Goal: Task Accomplishment & Management: Complete application form

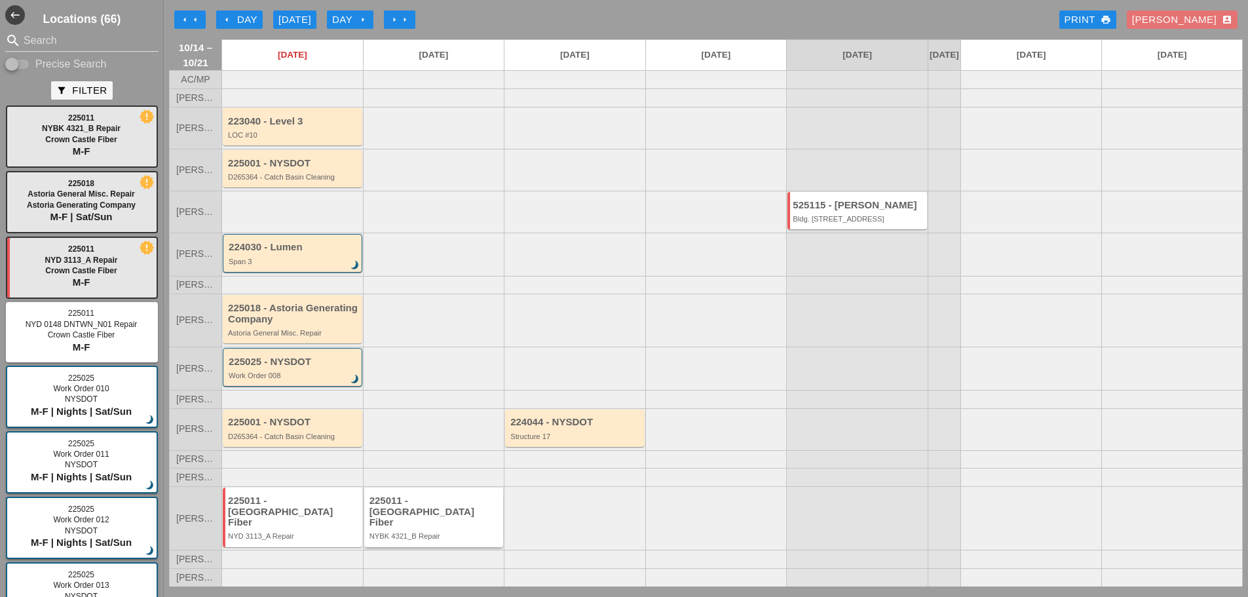
click at [448, 537] on div "NYBK 4321_B Repair" at bounding box center [434, 536] width 131 height 8
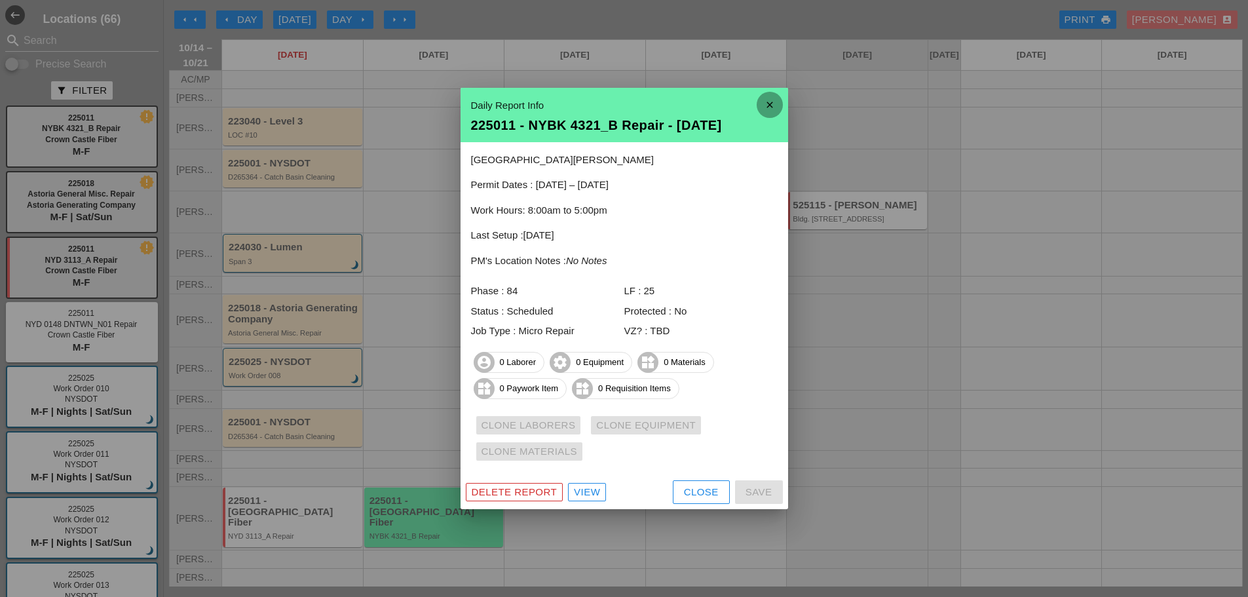
click at [764, 100] on icon "close" at bounding box center [770, 105] width 26 height 26
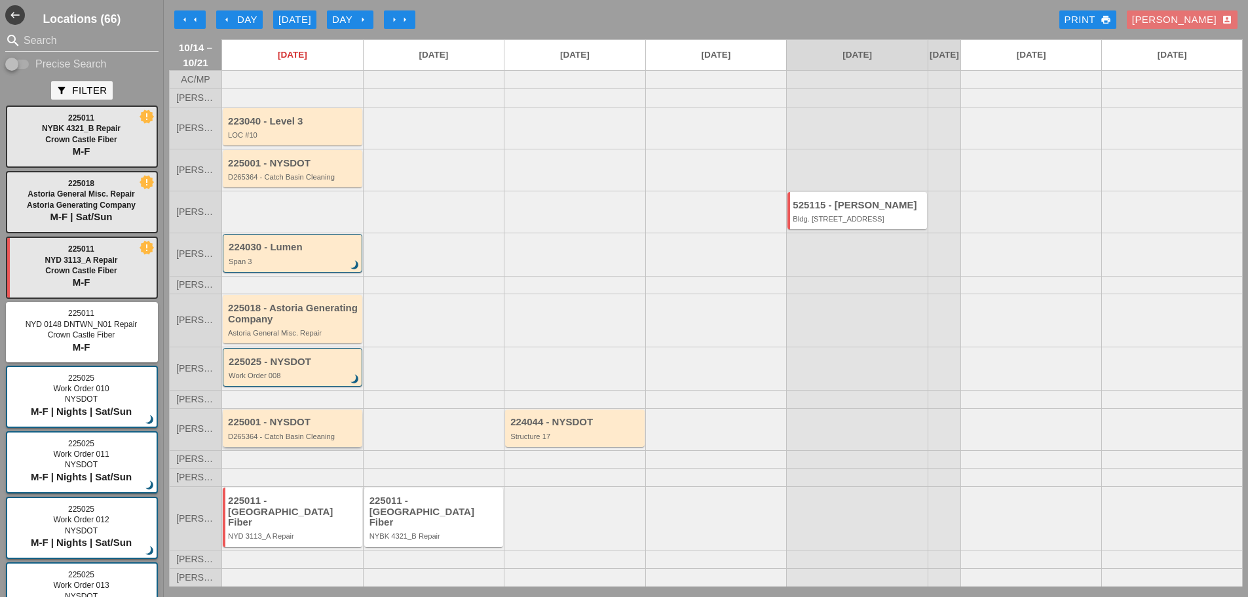
click at [290, 440] on div "D265364 - Catch Basin Cleaning" at bounding box center [293, 436] width 131 height 8
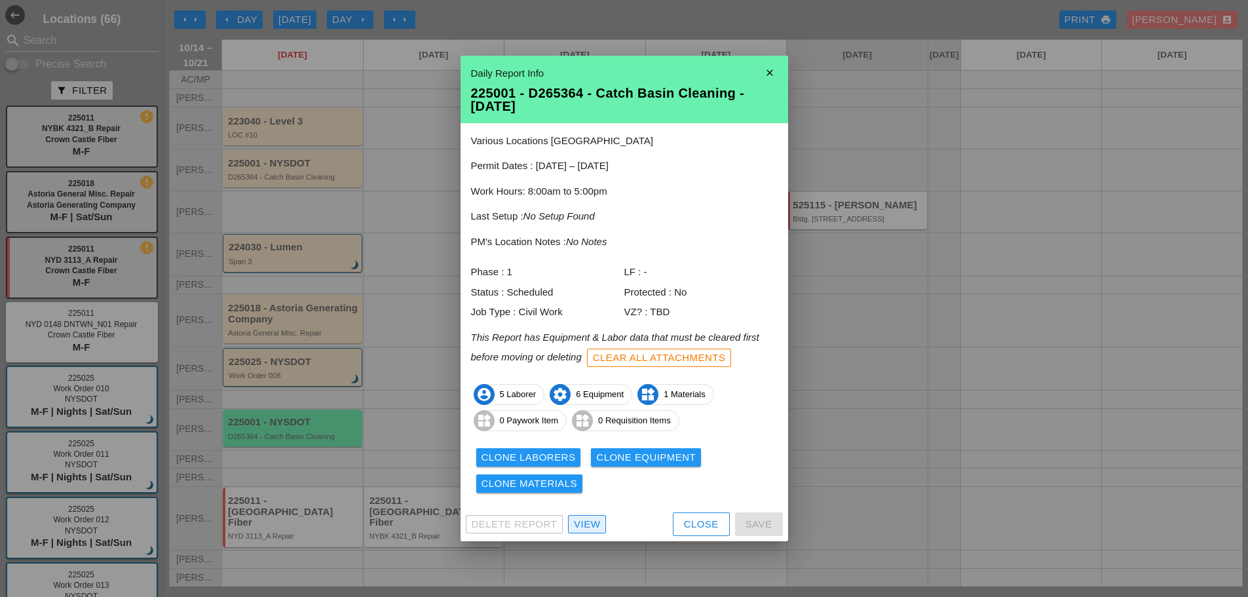
click at [586, 526] on div "View" at bounding box center [587, 524] width 26 height 15
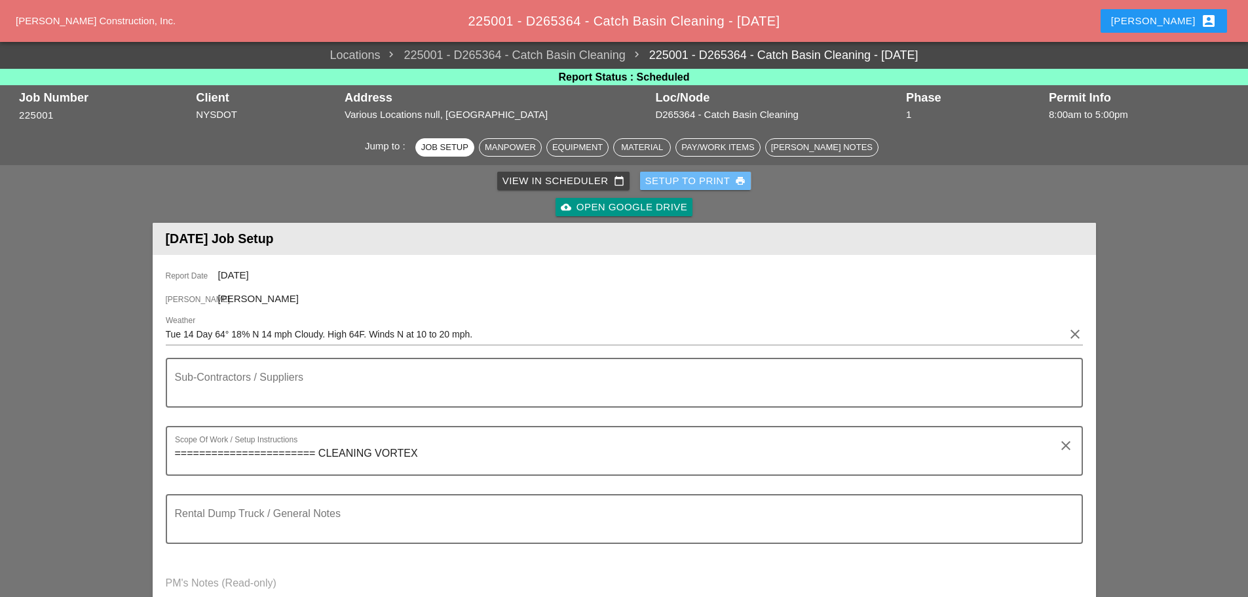
click at [656, 186] on div "Setup to Print print" at bounding box center [695, 181] width 101 height 15
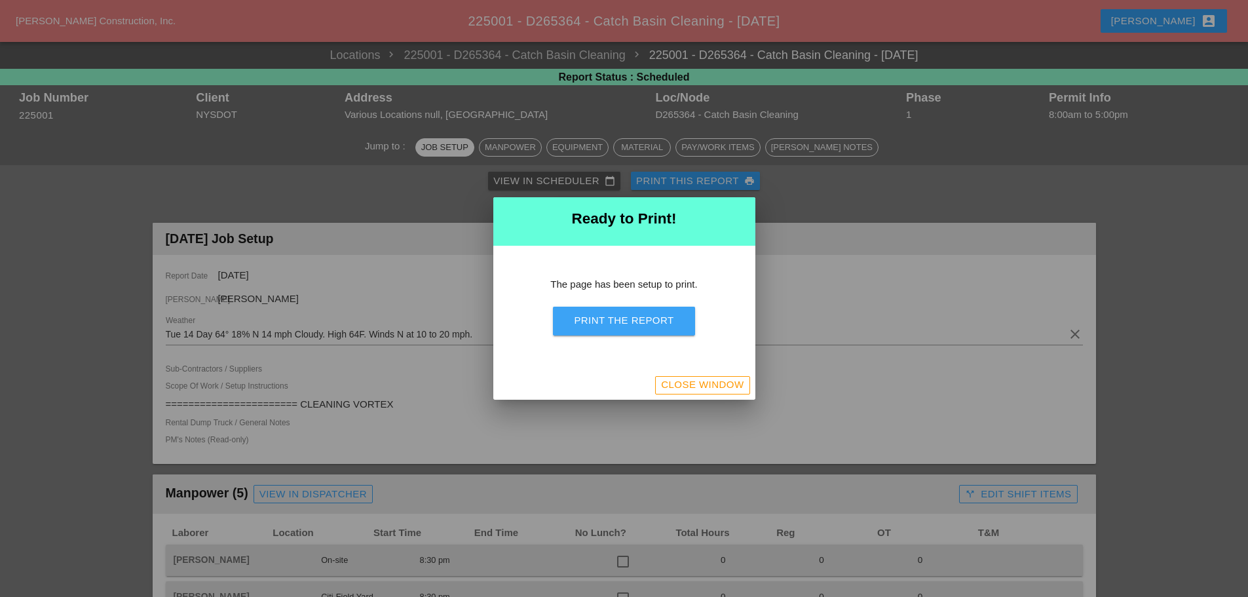
click at [664, 324] on div "Print the Report" at bounding box center [624, 320] width 100 height 15
click at [701, 384] on div "Close Window" at bounding box center [702, 384] width 83 height 15
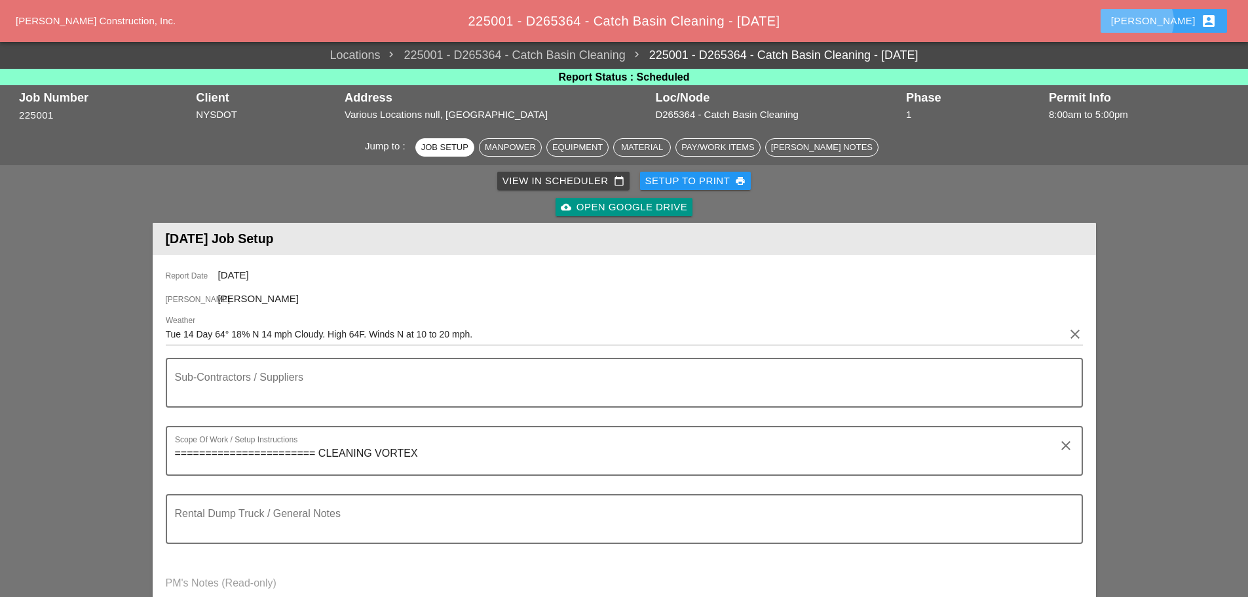
click at [1163, 16] on button "[PERSON_NAME] account_box" at bounding box center [1163, 21] width 126 height 24
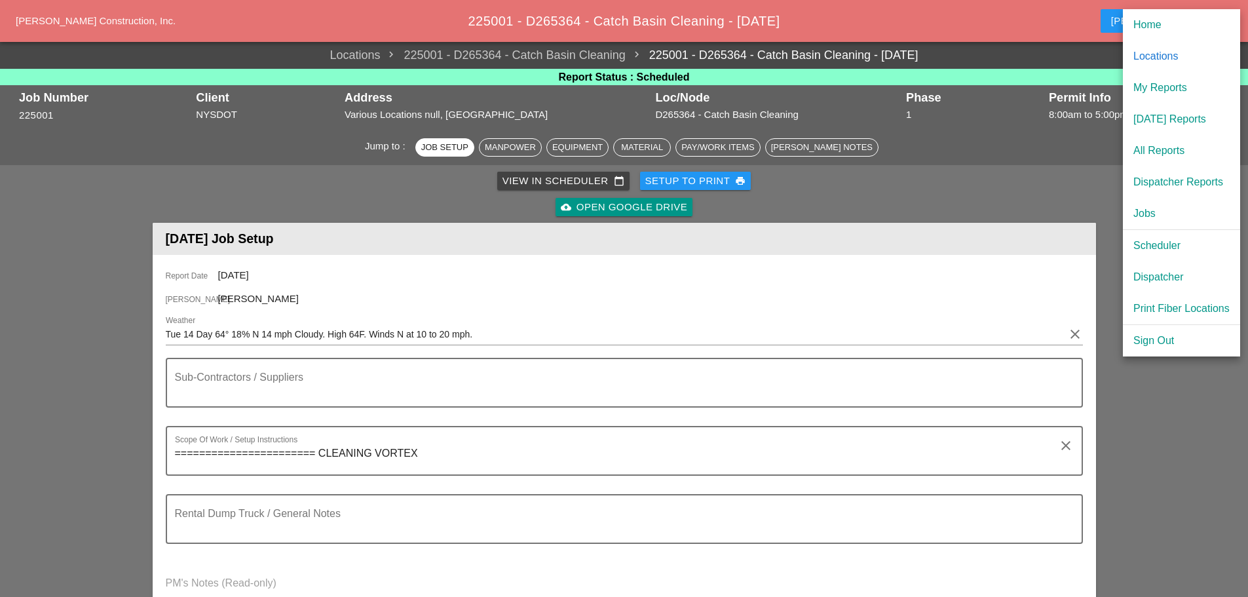
click at [1144, 117] on div "[DATE] Reports" at bounding box center [1181, 119] width 96 height 16
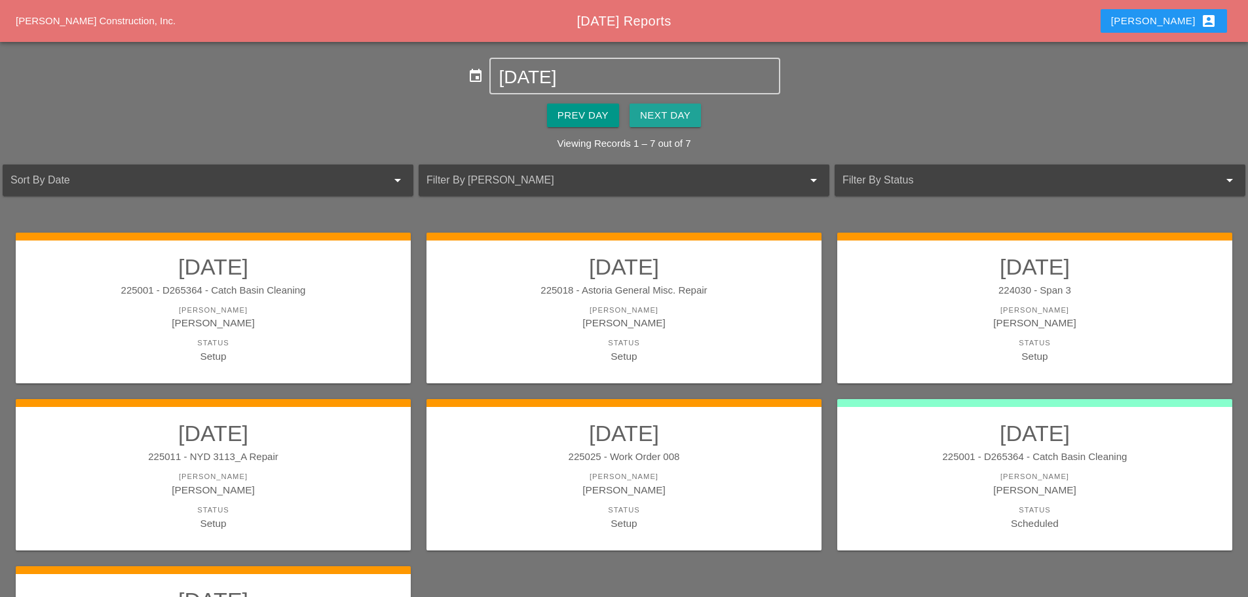
click at [690, 110] on div "Next Day" at bounding box center [665, 115] width 50 height 15
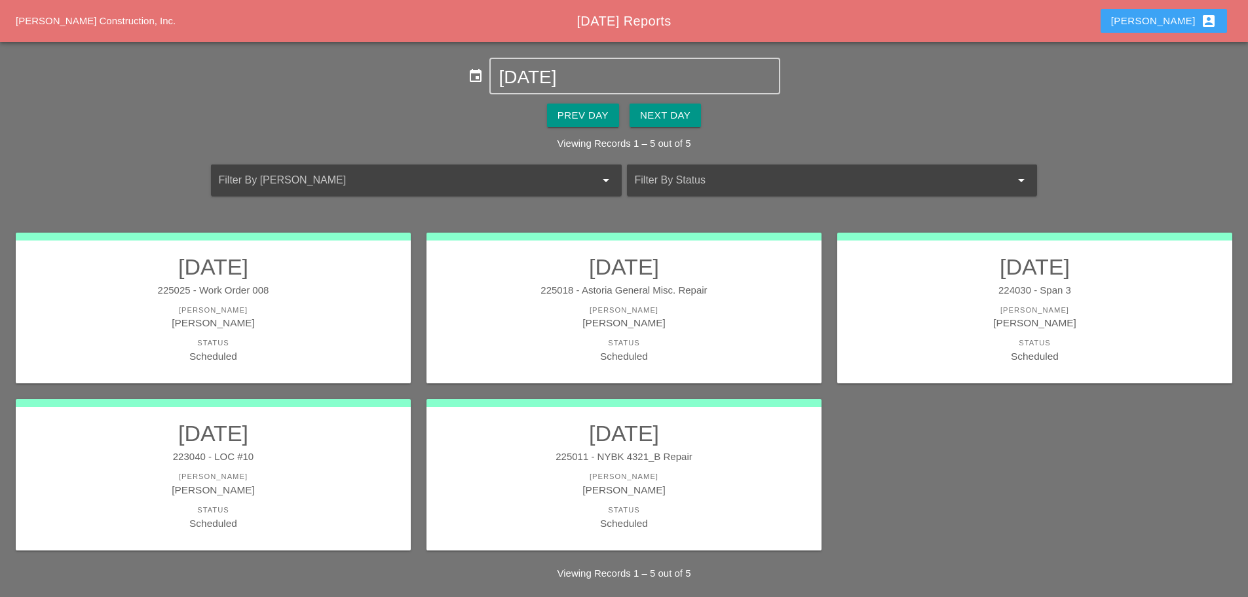
click at [1173, 20] on div "[PERSON_NAME] account_box" at bounding box center [1163, 21] width 105 height 16
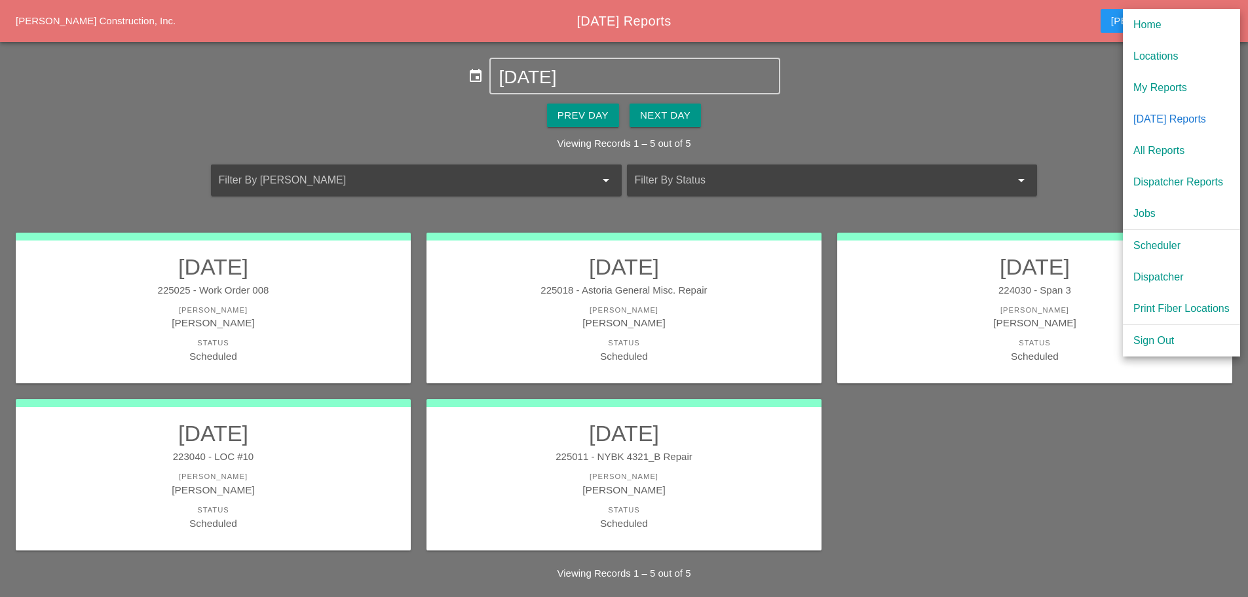
click at [1163, 249] on div "Scheduler" at bounding box center [1181, 246] width 96 height 16
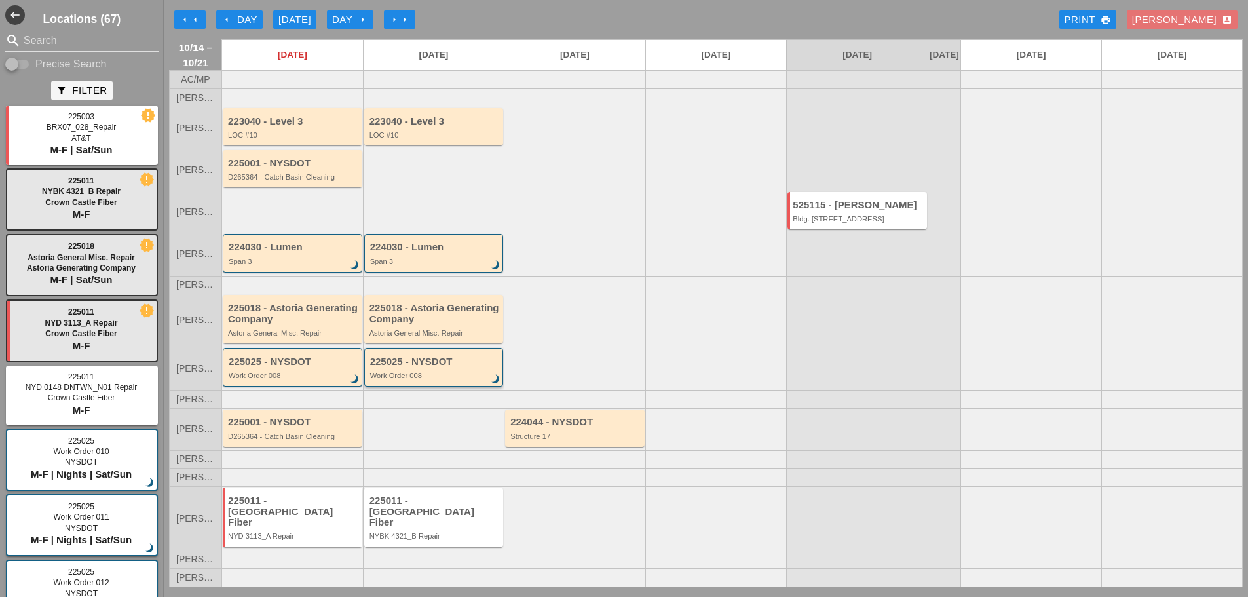
click at [413, 379] on div "Work Order 008" at bounding box center [435, 375] width 130 height 8
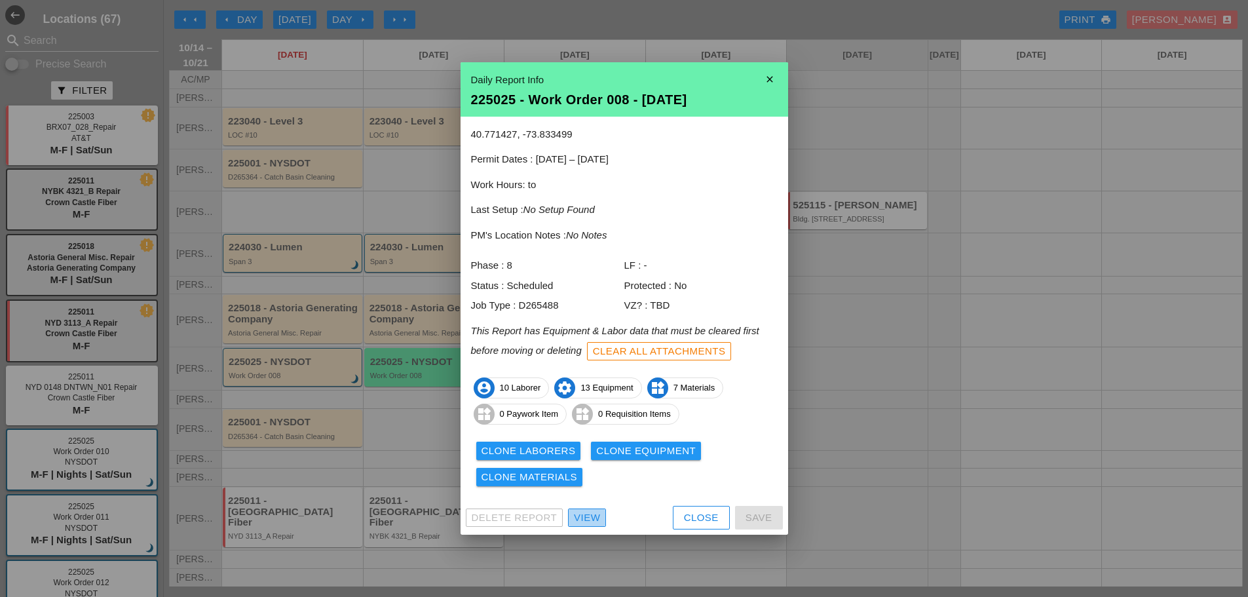
click at [593, 514] on div "View" at bounding box center [587, 517] width 26 height 15
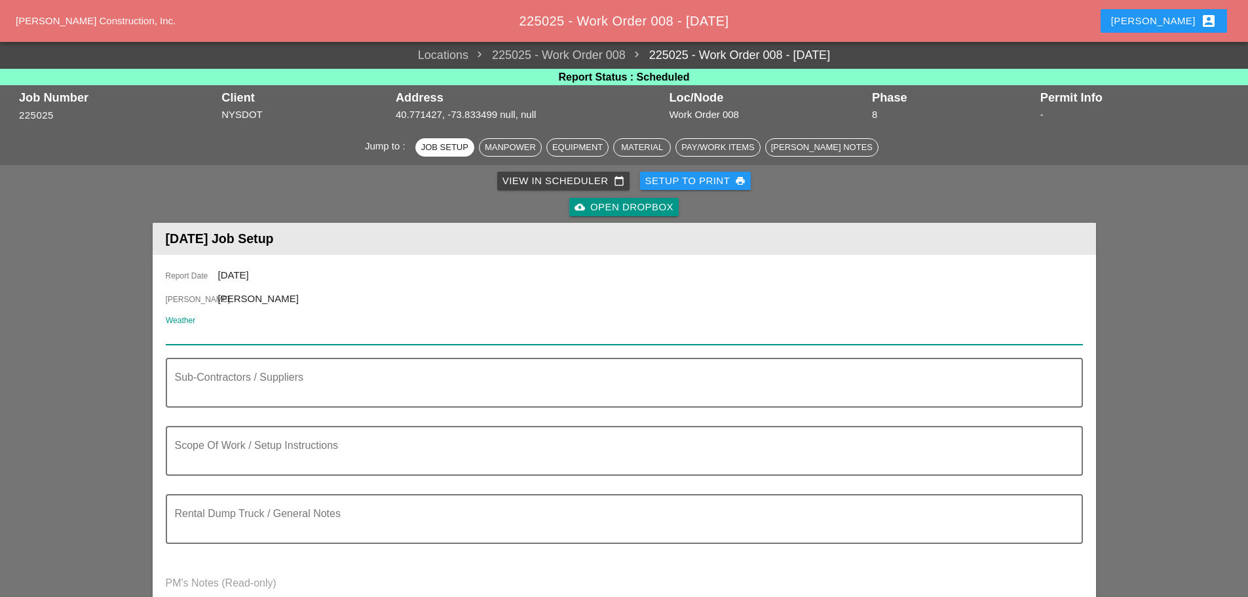
paste input "Wed 15 Day 66° 6% N 15 mph Sunshine and clouds mixed. High 66F. Winds N at 10 t…"
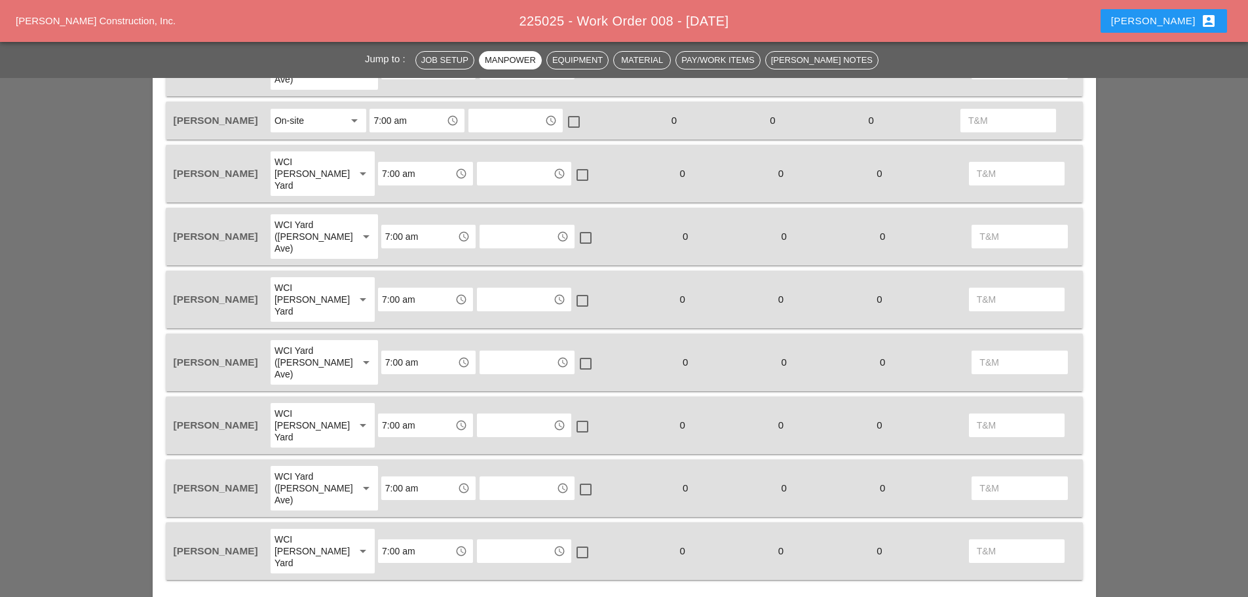
scroll to position [917, 0]
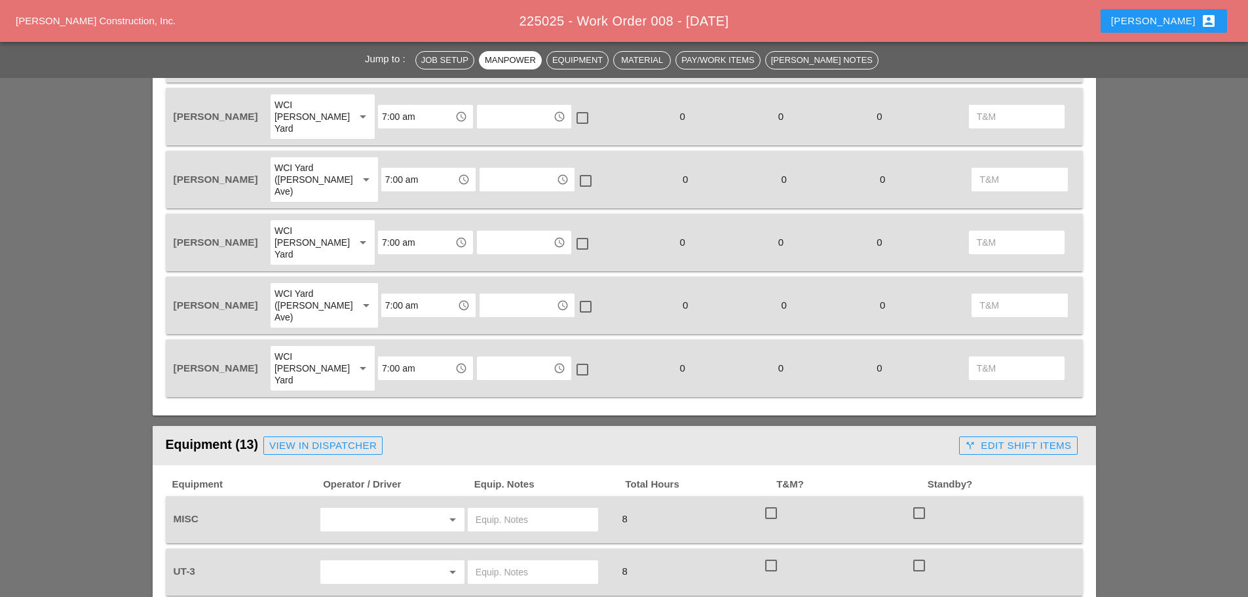
type input "Wed 15 Day 66° 6% N 15 mph Sunshine and clouds mixed. High 66F. Winds N at 10 t…"
click at [364, 561] on input "text" at bounding box center [374, 571] width 100 height 21
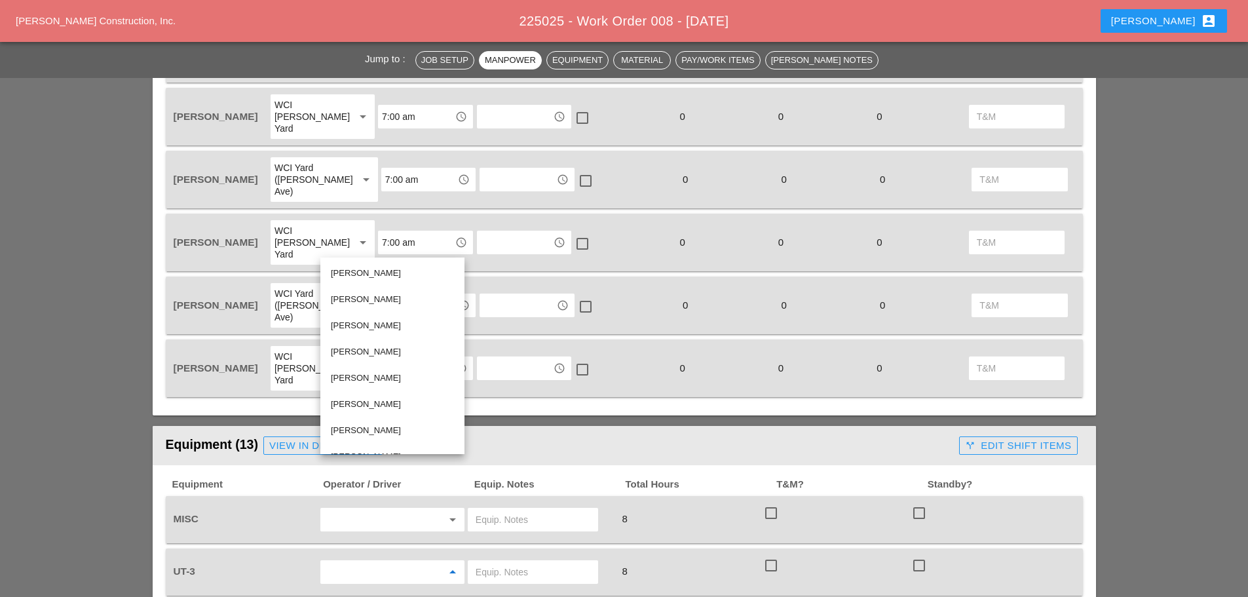
scroll to position [71, 0]
click at [391, 410] on div "[PERSON_NAME]" at bounding box center [392, 412] width 123 height 16
type input "[PERSON_NAME]"
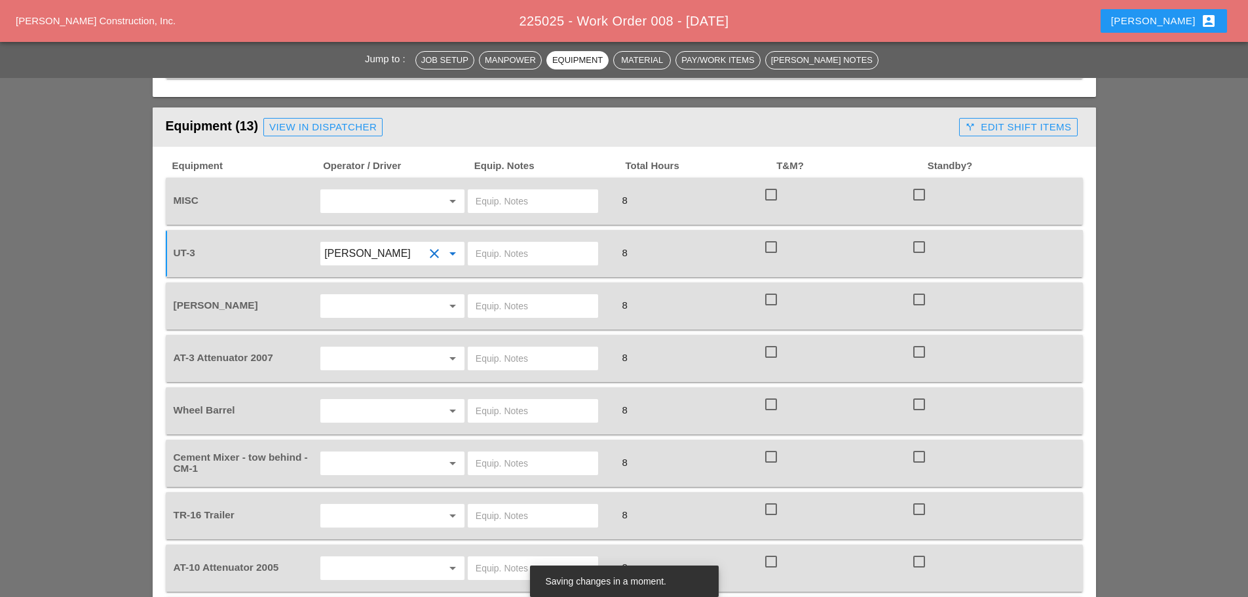
scroll to position [1244, 0]
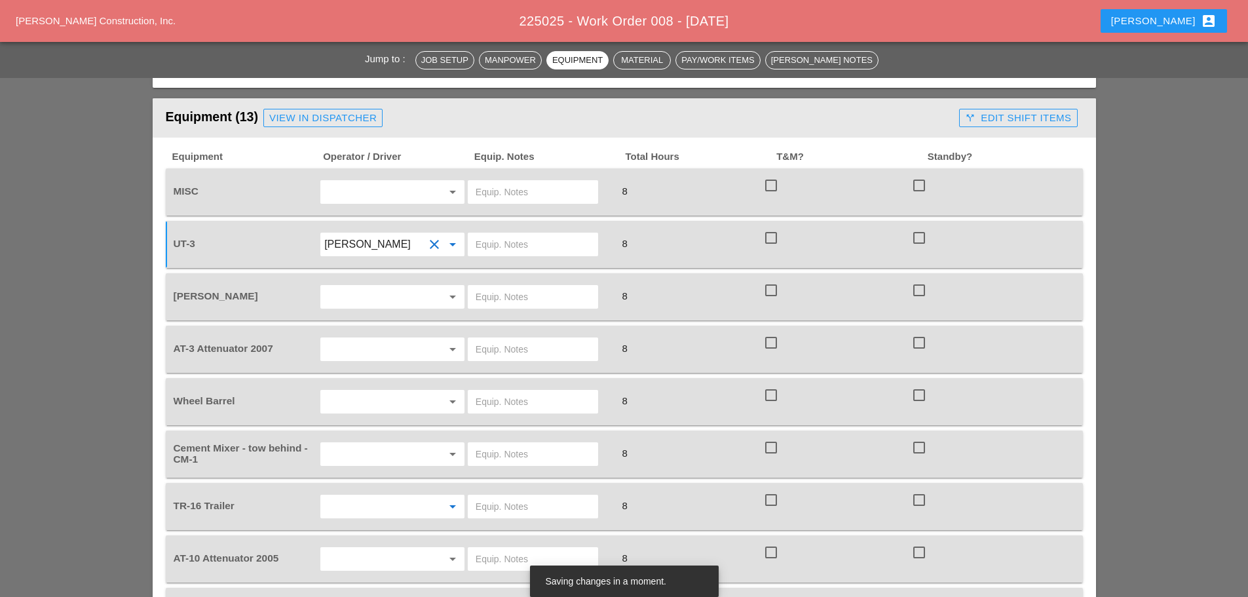
click at [389, 496] on input "text" at bounding box center [374, 506] width 100 height 21
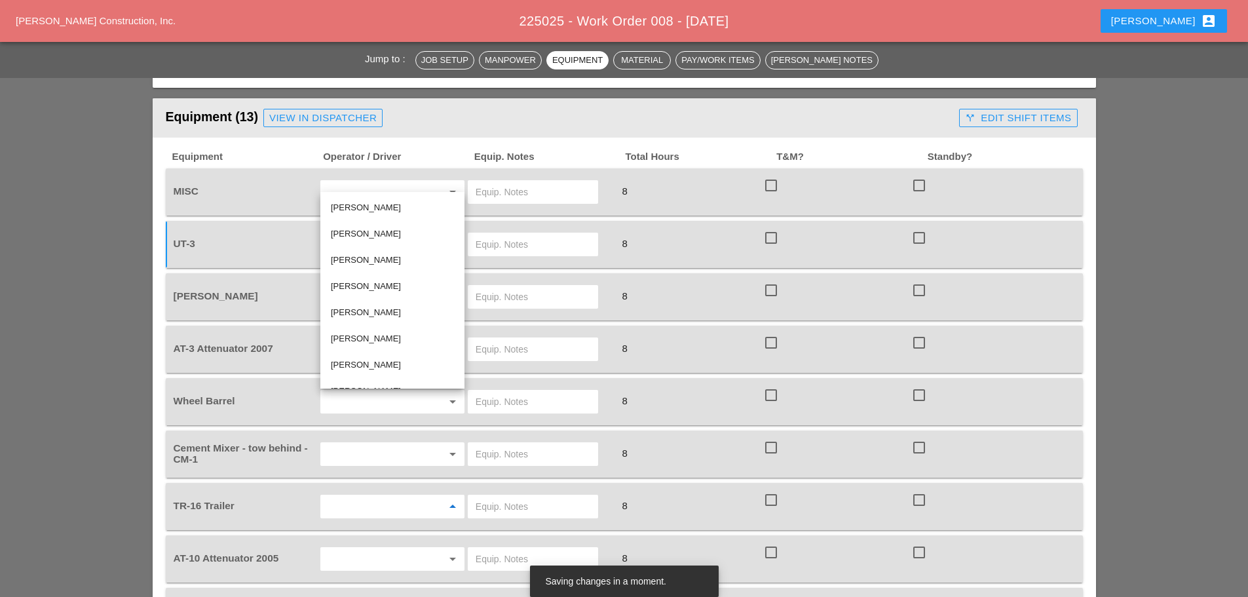
click at [383, 365] on div "[PERSON_NAME]" at bounding box center [392, 365] width 123 height 16
type input "[PERSON_NAME]"
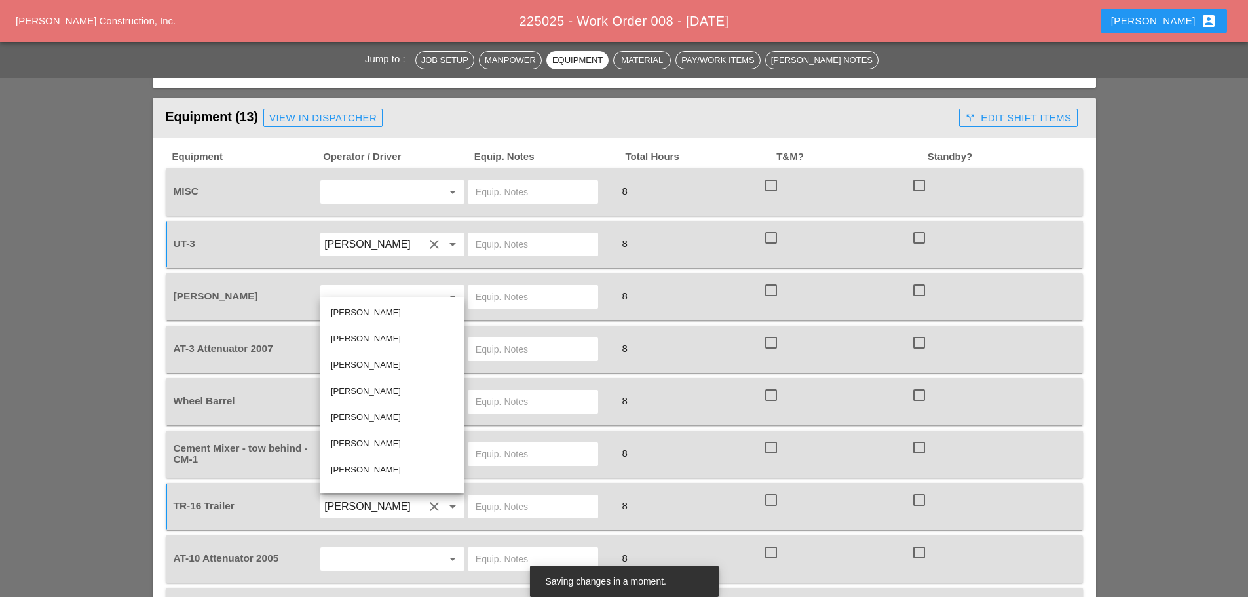
click at [340, 339] on input "text" at bounding box center [374, 349] width 100 height 21
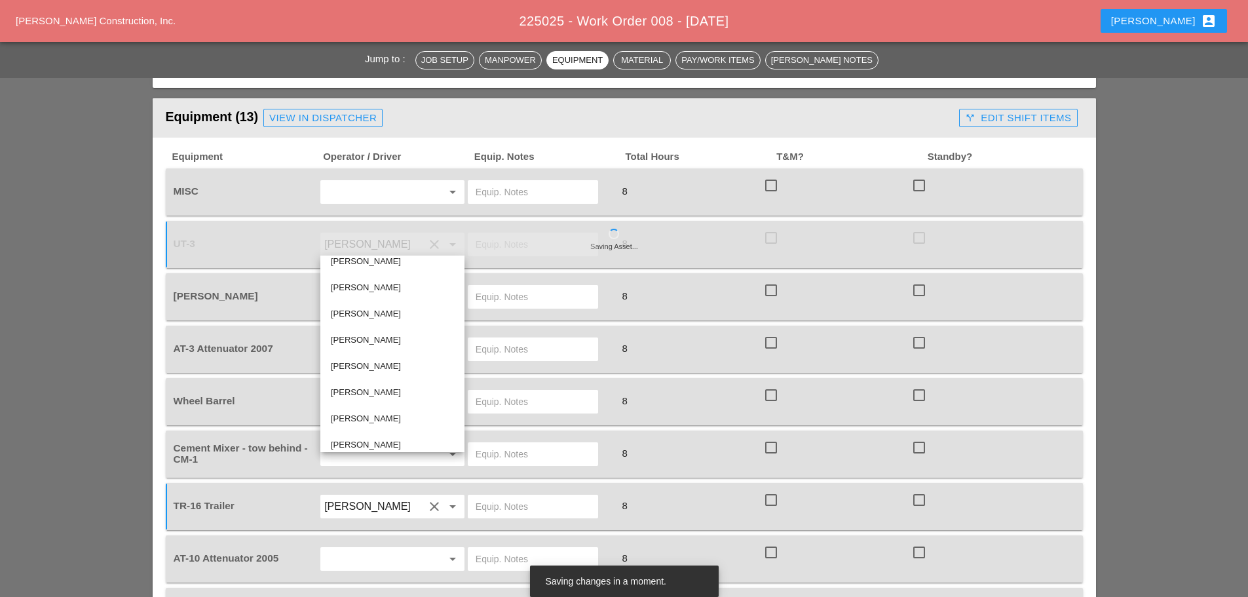
scroll to position [71, 0]
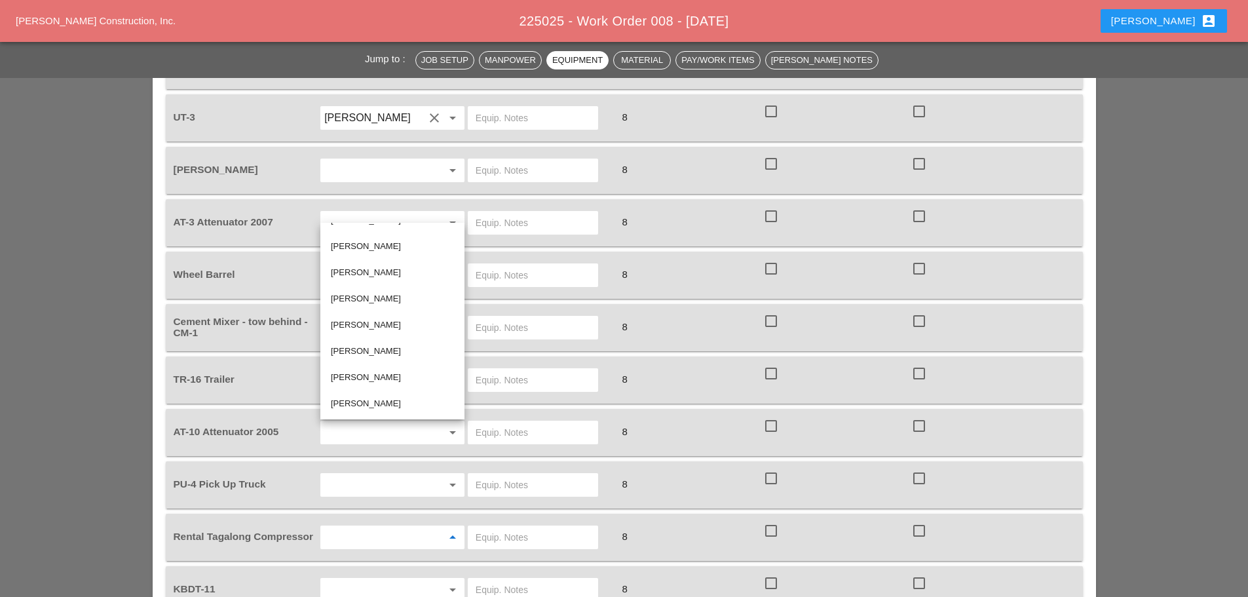
scroll to position [1375, 0]
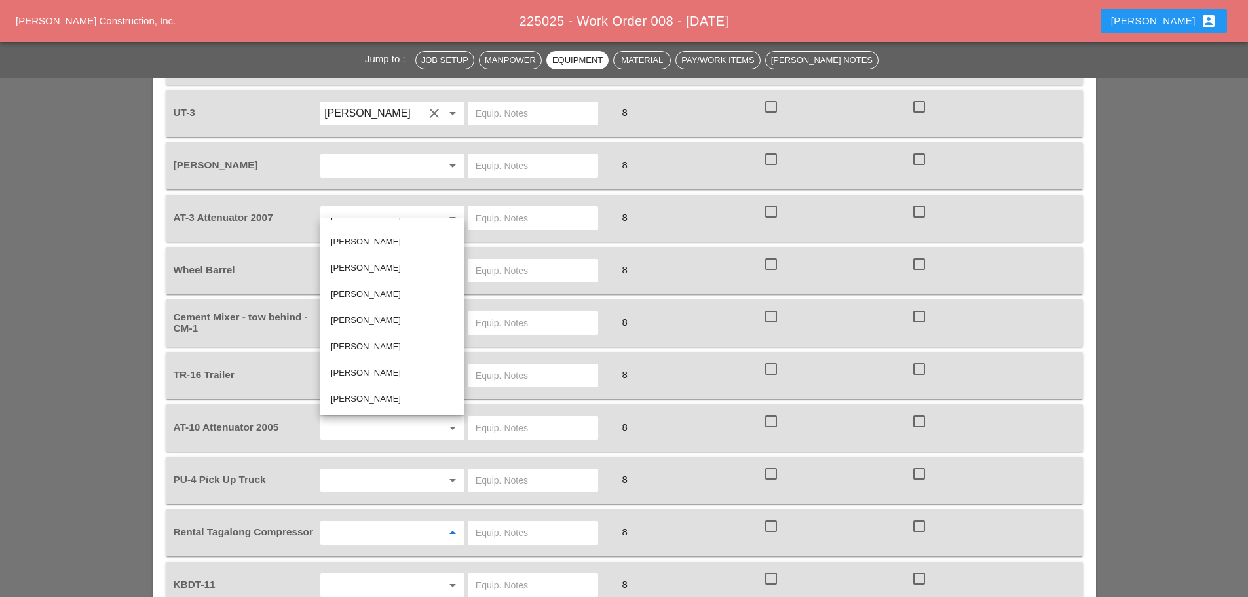
click at [383, 375] on div "[PERSON_NAME]" at bounding box center [392, 373] width 123 height 16
type input "[PERSON_NAME]"
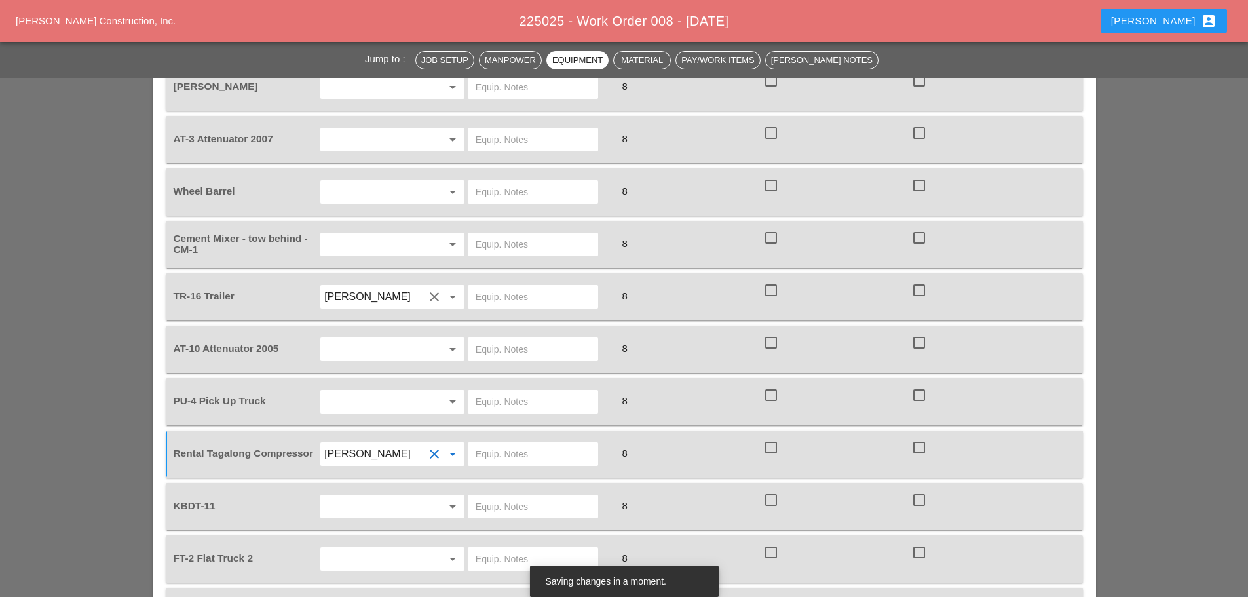
scroll to position [1572, 0]
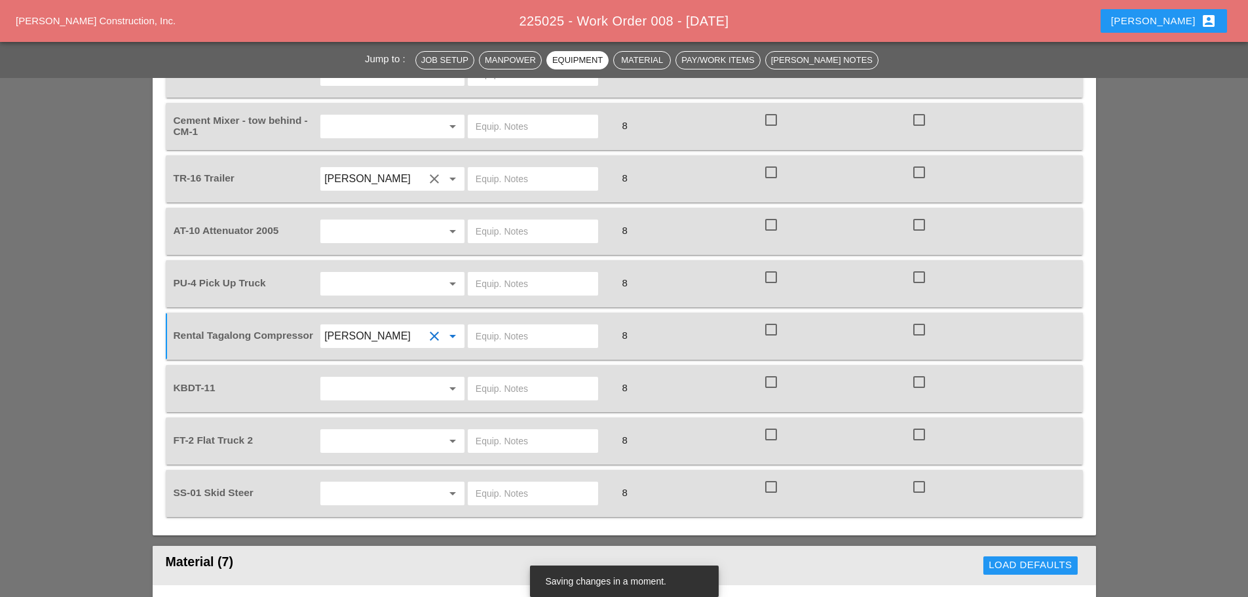
click at [375, 430] on input "text" at bounding box center [374, 440] width 100 height 21
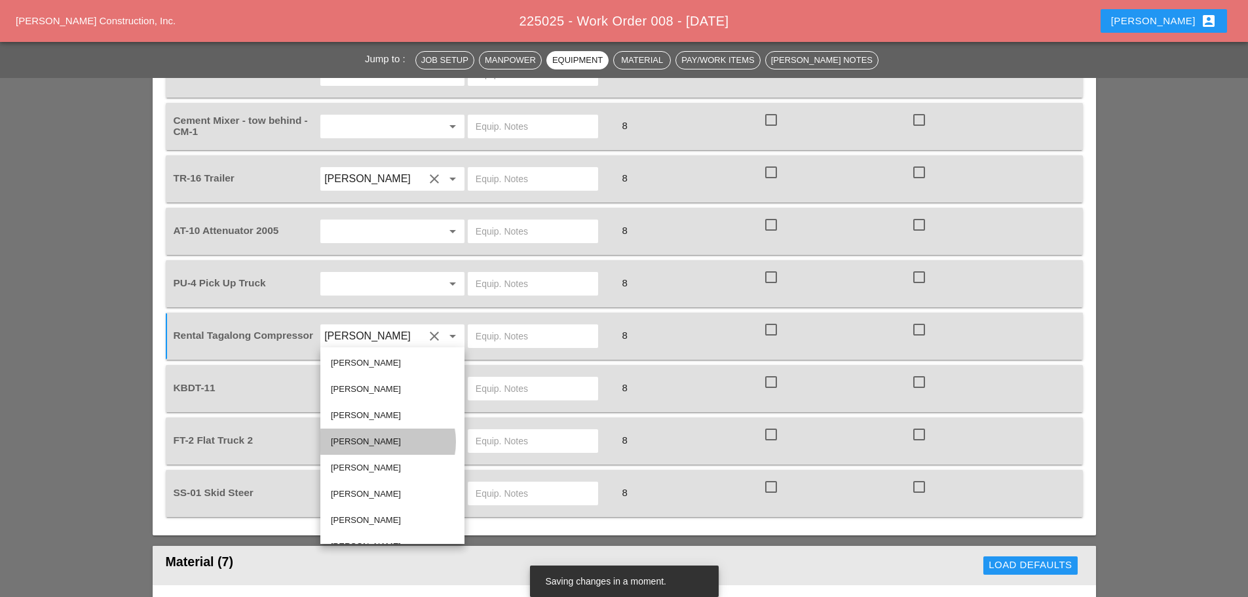
click at [366, 442] on div "[PERSON_NAME]" at bounding box center [392, 442] width 123 height 16
type input "[PERSON_NAME]"
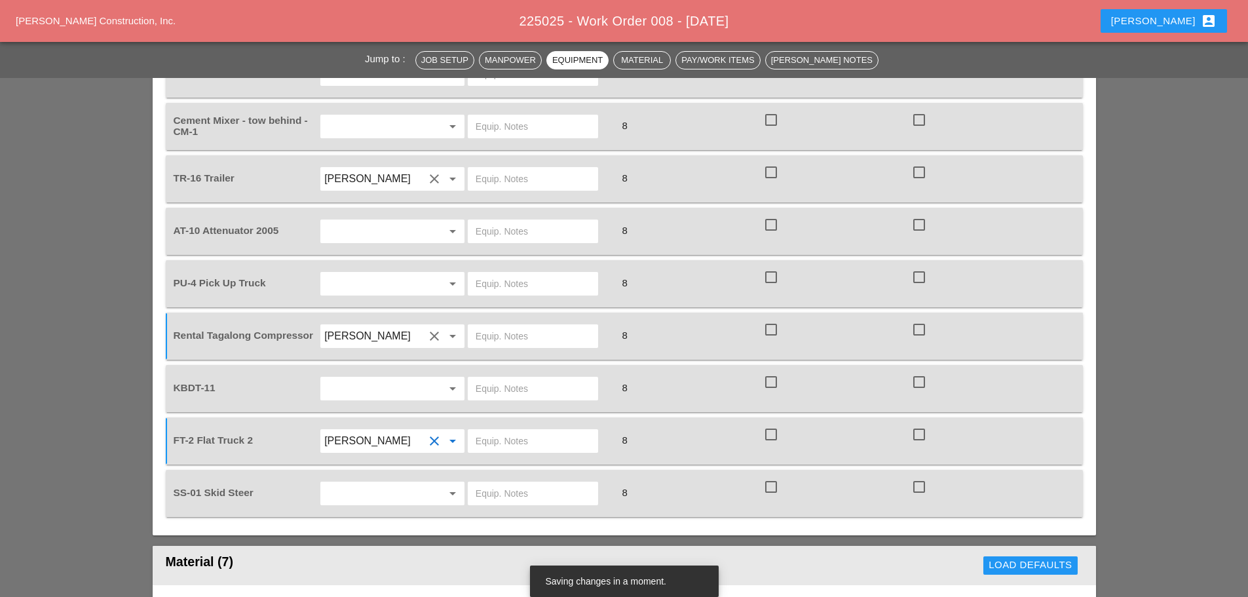
click at [383, 483] on input "text" at bounding box center [374, 493] width 100 height 21
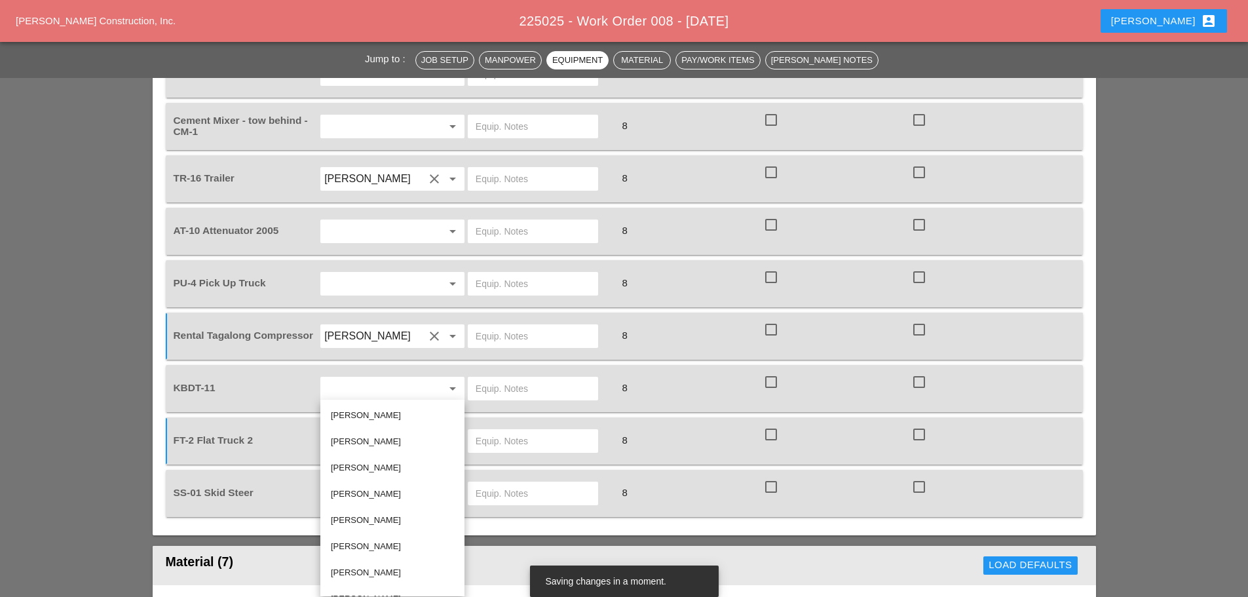
click at [384, 563] on div "[PERSON_NAME]" at bounding box center [392, 572] width 123 height 26
type input "[PERSON_NAME]"
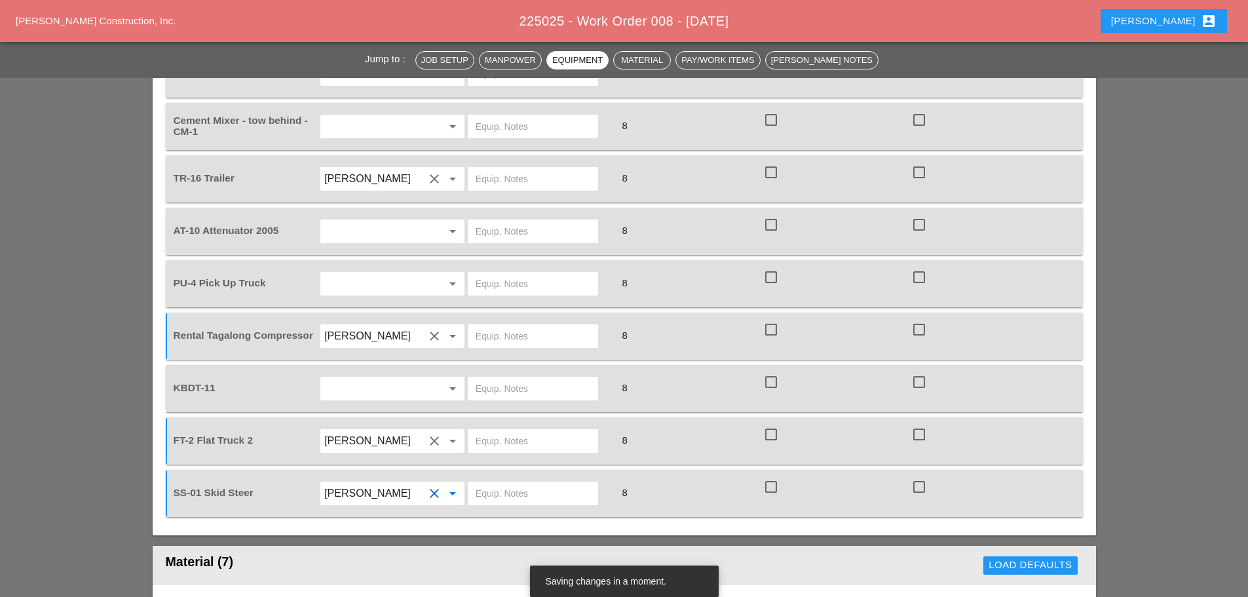
click at [364, 378] on input "text" at bounding box center [374, 388] width 100 height 21
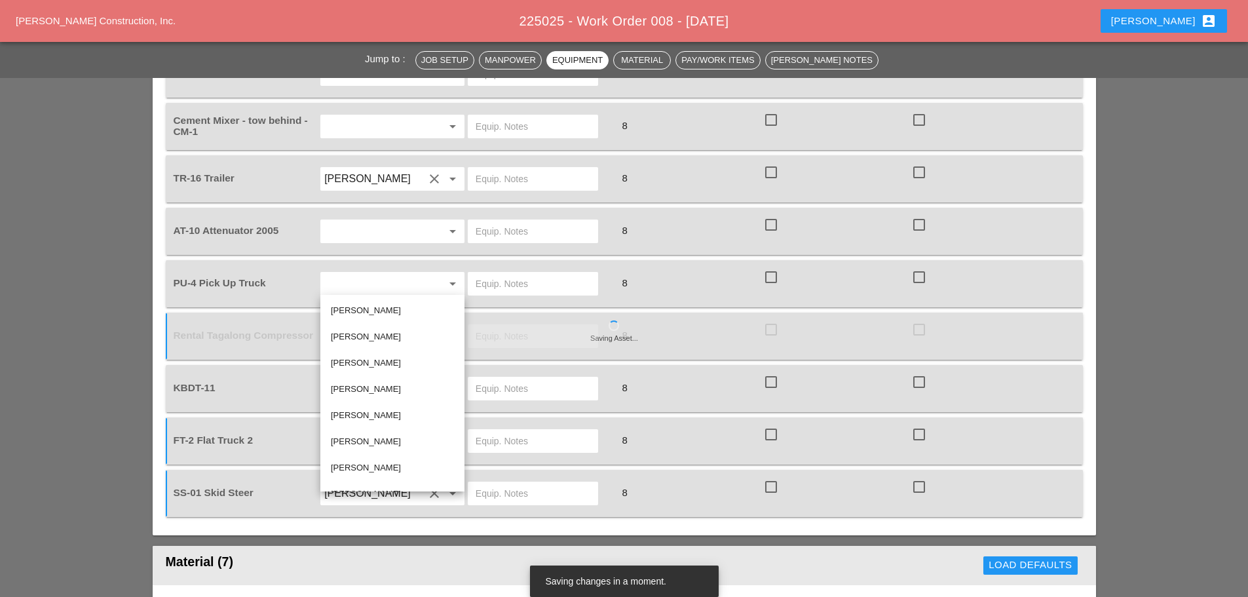
scroll to position [65, 0]
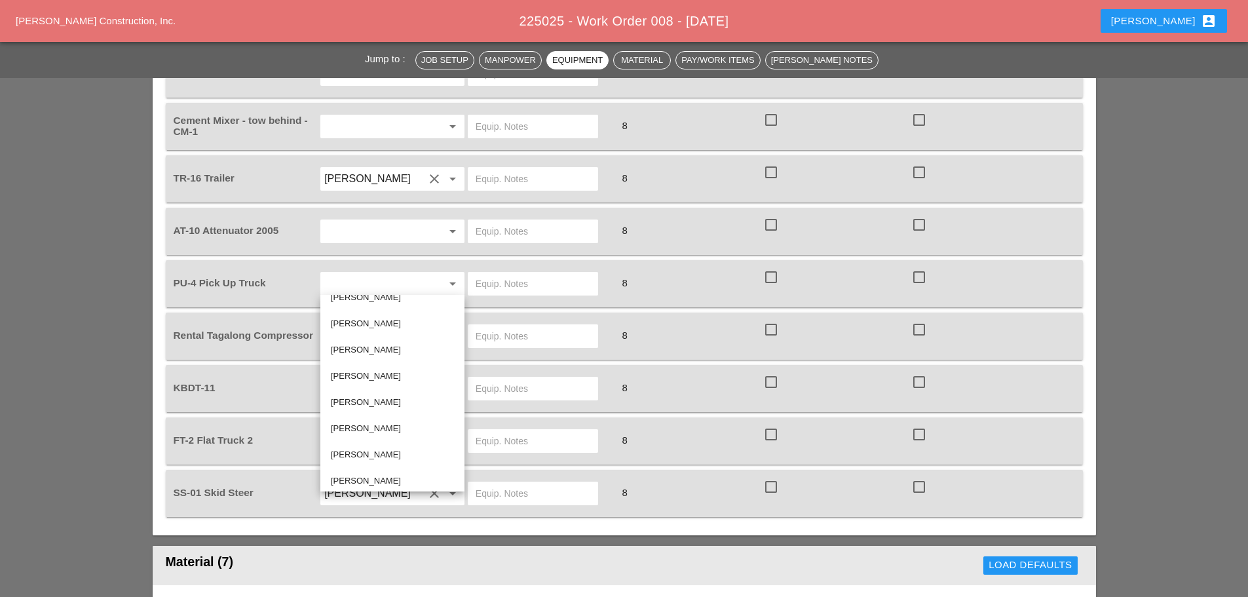
click at [620, 552] on div "Load Defaults" at bounding box center [844, 565] width 477 height 26
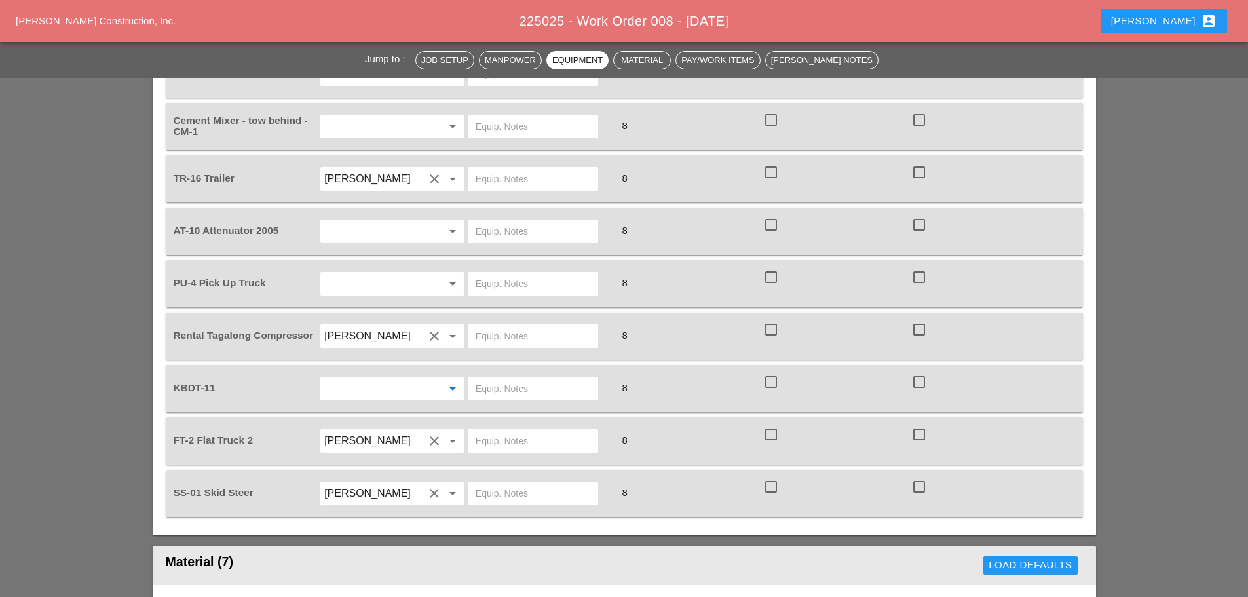
click at [401, 378] on input "text" at bounding box center [374, 388] width 100 height 21
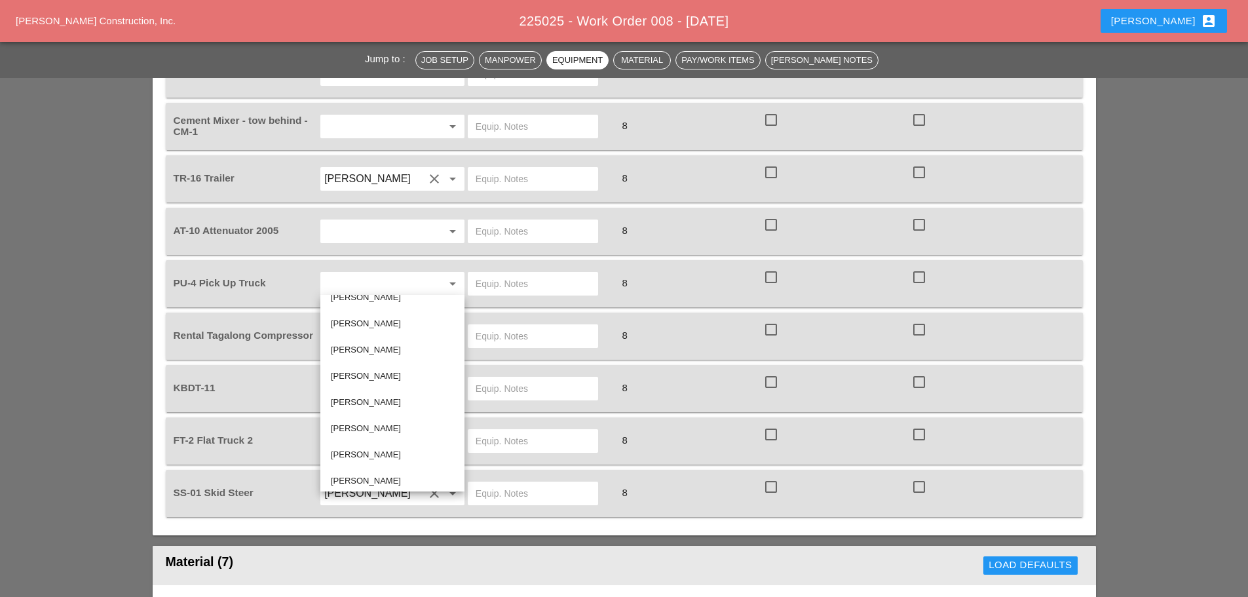
click at [404, 400] on div "[PERSON_NAME]" at bounding box center [392, 402] width 123 height 16
type input "[PERSON_NAME]"
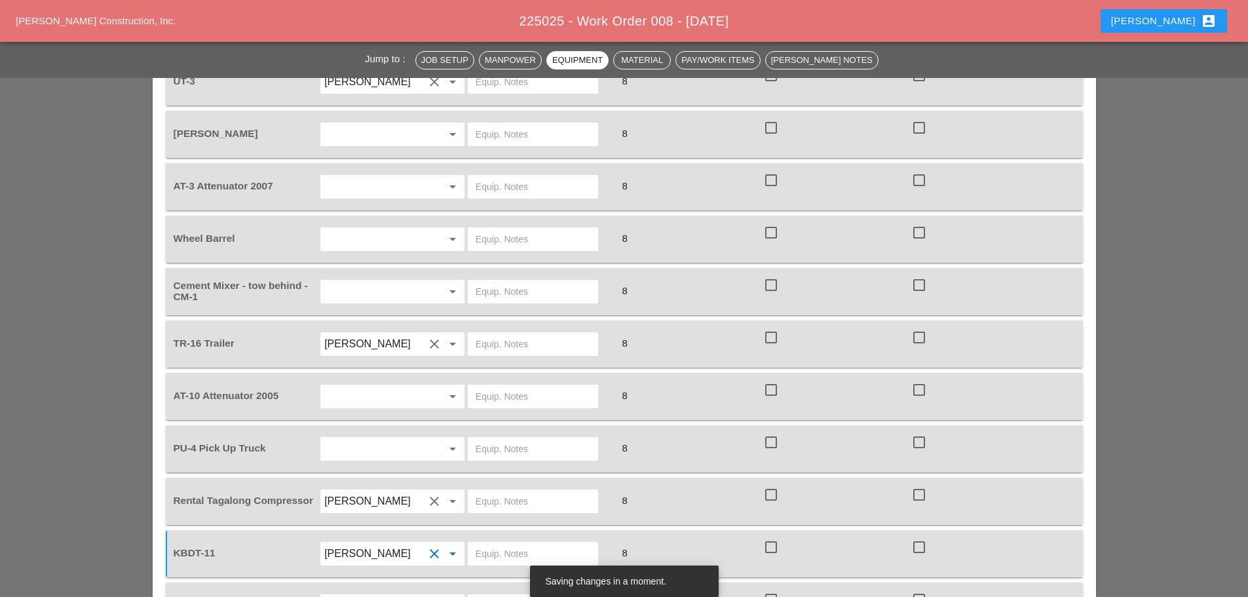
scroll to position [1310, 0]
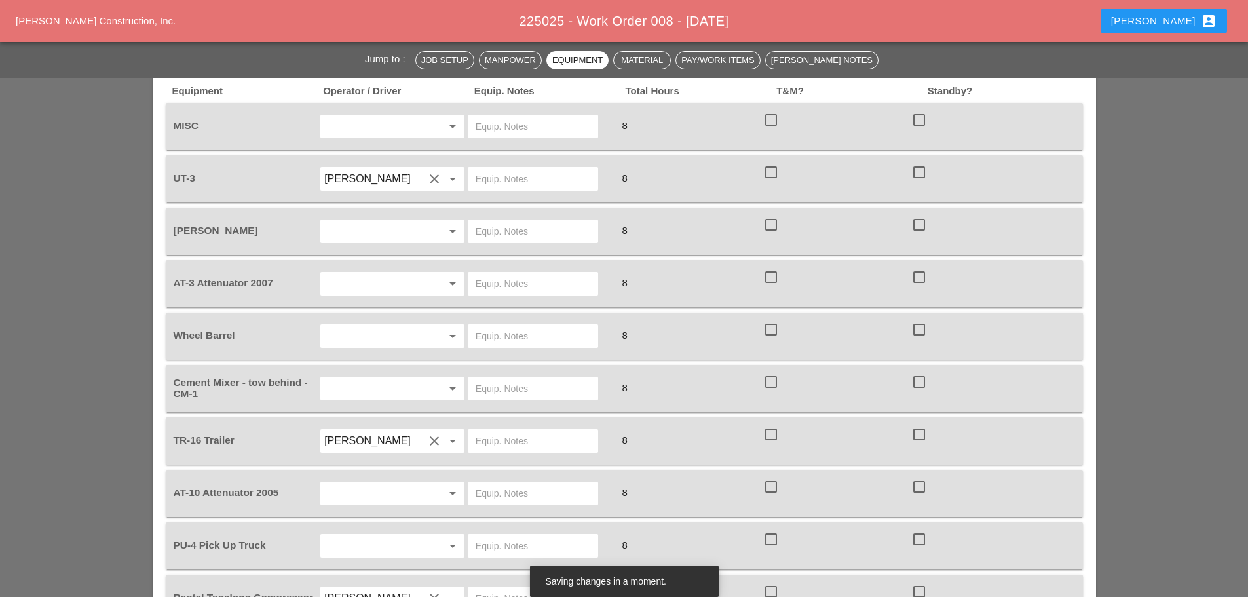
click at [402, 535] on input "text" at bounding box center [374, 545] width 100 height 21
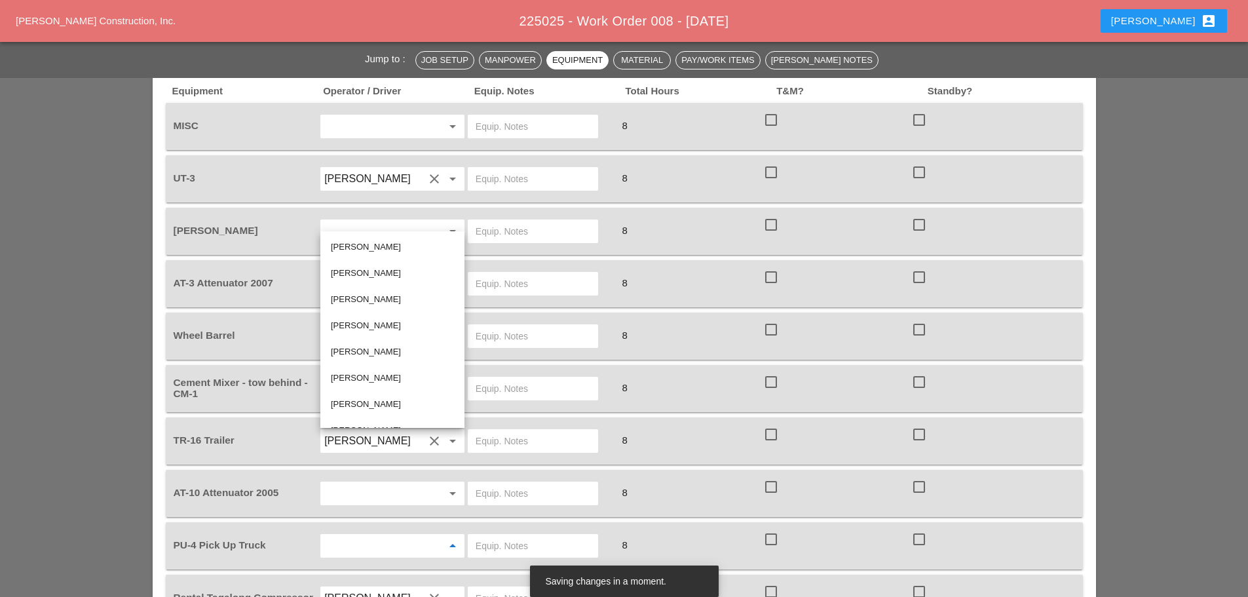
click at [381, 296] on div "[PERSON_NAME]" at bounding box center [392, 299] width 123 height 16
type input "[PERSON_NAME]"
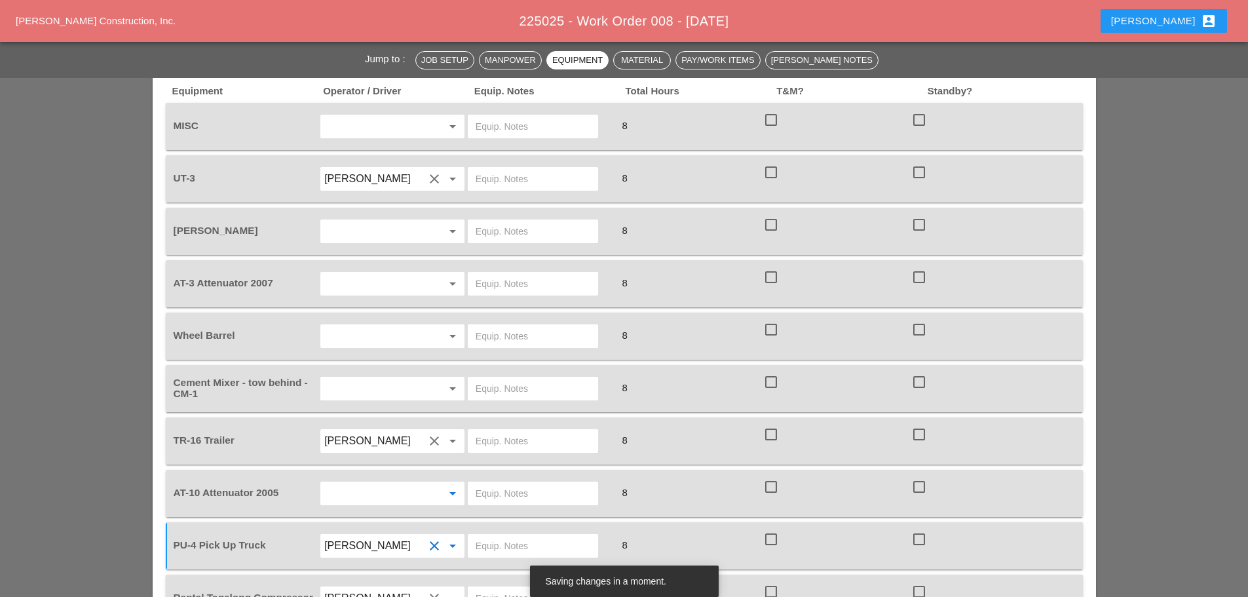
click at [413, 483] on input "text" at bounding box center [374, 493] width 100 height 21
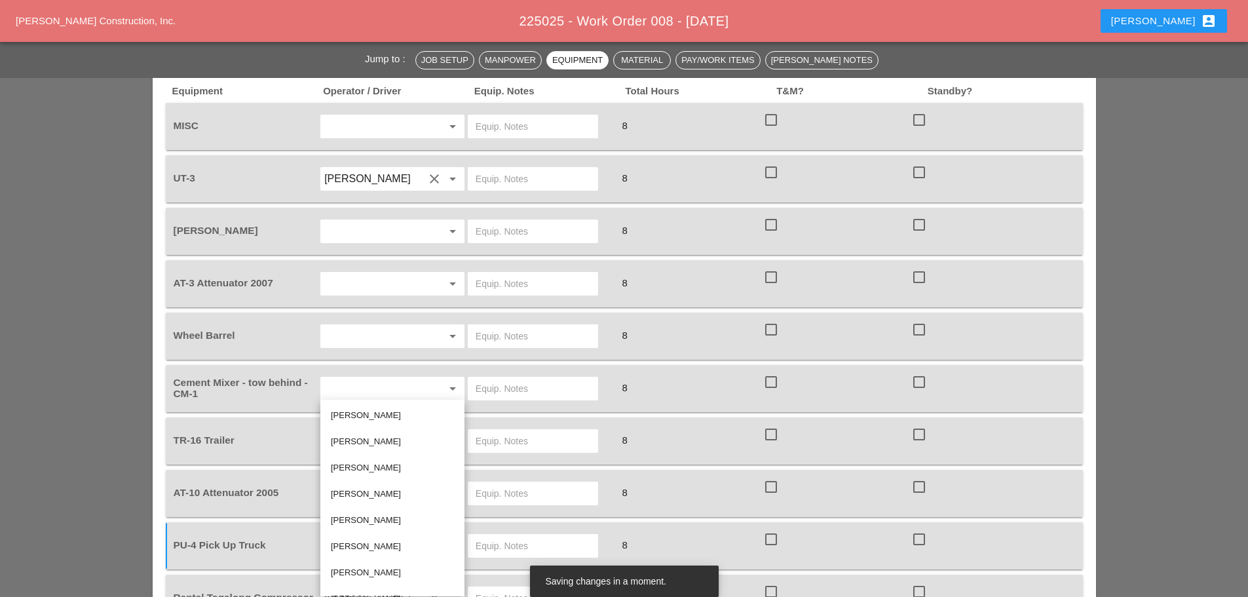
click at [1140, 265] on div "Jump to : Job Setup Manpower Equipment Material Pay/Work Items Foreman's Notes …" at bounding box center [624, 560] width 1248 height 3483
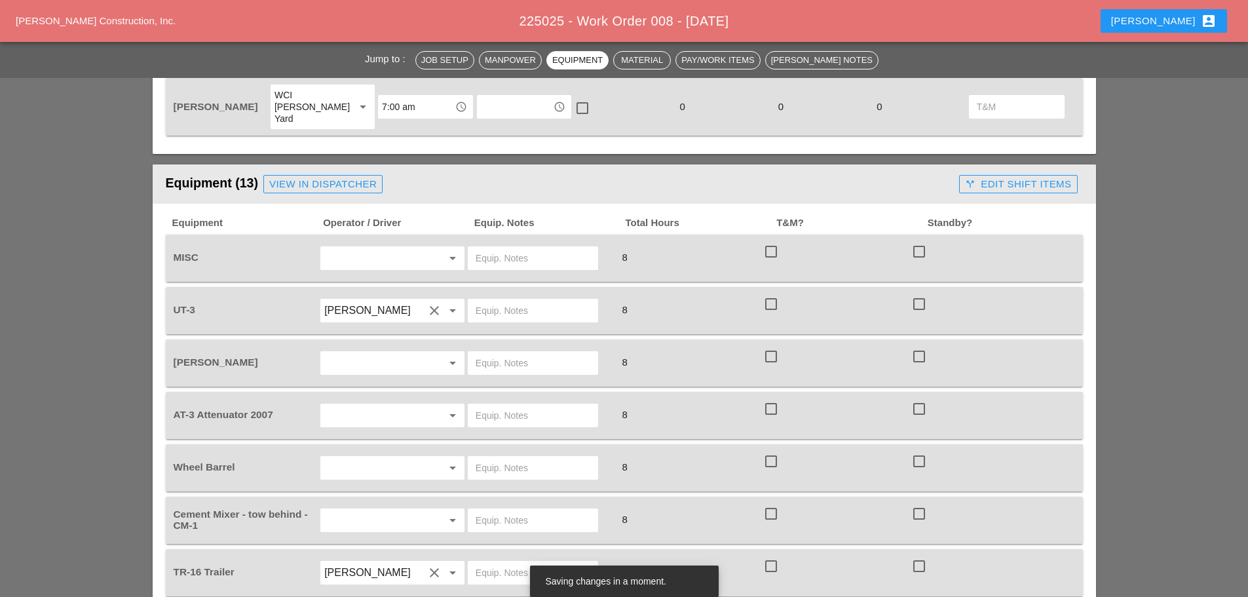
scroll to position [1179, 0]
click at [380, 509] on input "text" at bounding box center [374, 519] width 100 height 21
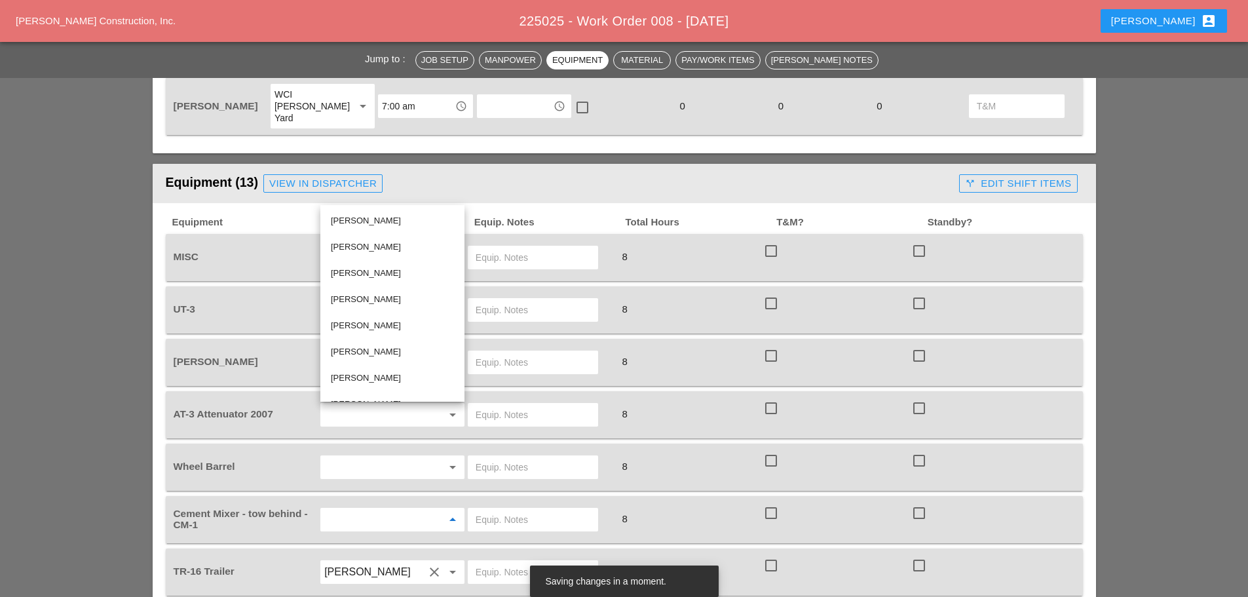
click at [384, 300] on div "[PERSON_NAME]" at bounding box center [392, 299] width 123 height 16
type input "[PERSON_NAME]"
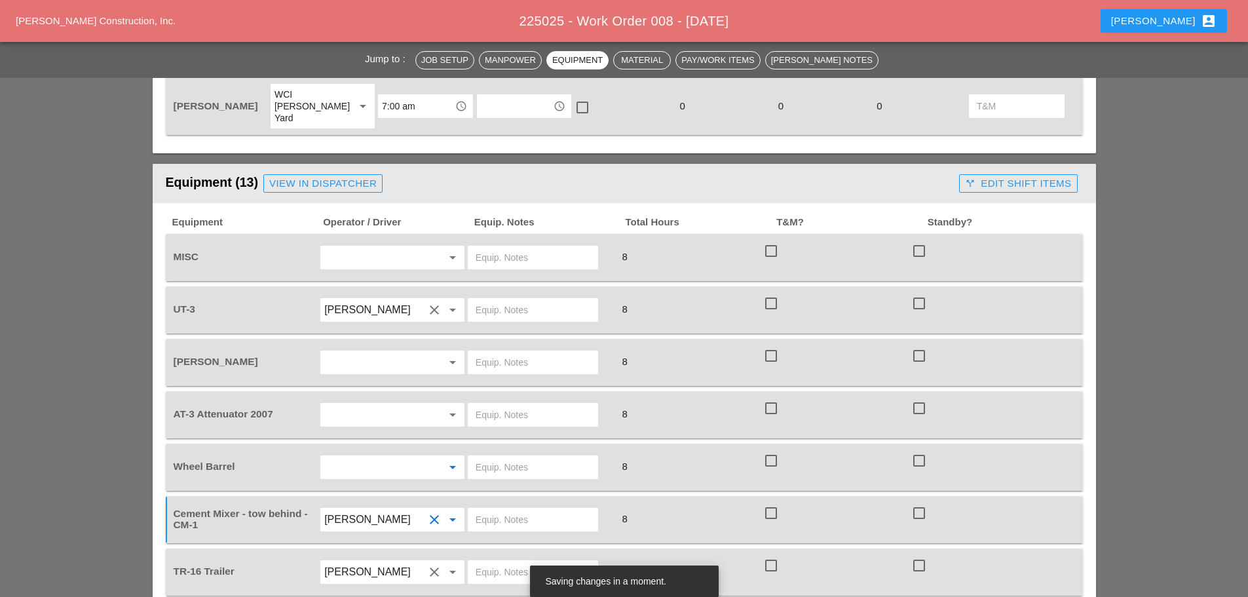
click at [365, 457] on input "text" at bounding box center [374, 467] width 100 height 21
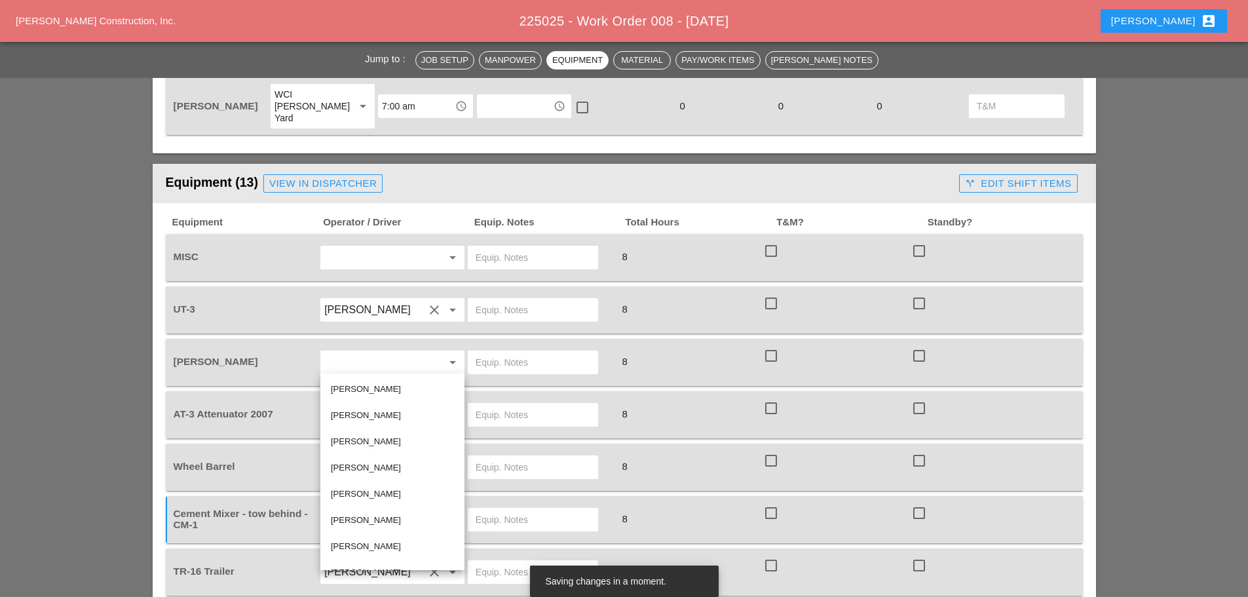
click at [386, 462] on div "[PERSON_NAME]" at bounding box center [392, 468] width 123 height 16
type input "[PERSON_NAME]"
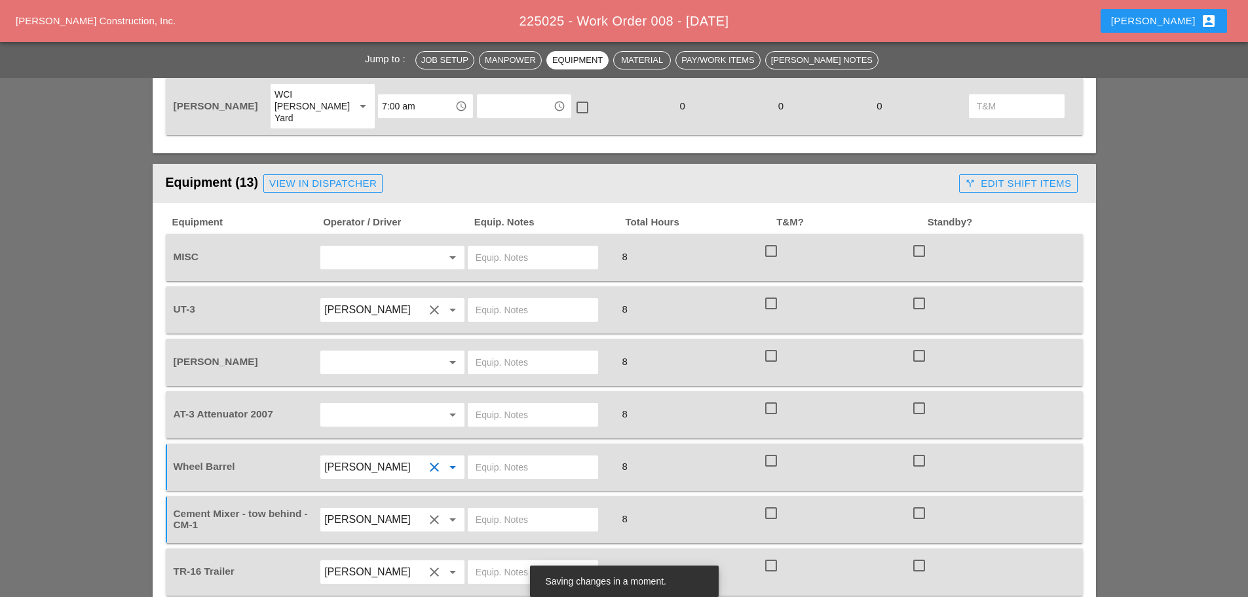
click at [390, 352] on input "text" at bounding box center [374, 362] width 100 height 21
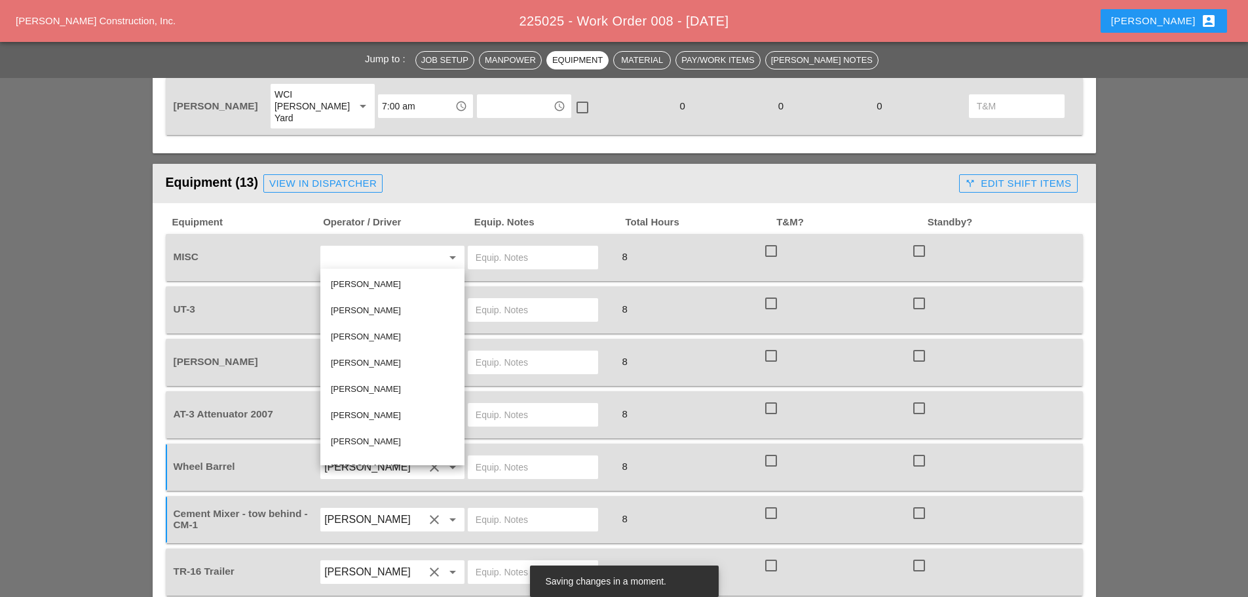
scroll to position [65, 0]
click at [394, 423] on div "[PERSON_NAME]" at bounding box center [392, 428] width 123 height 16
type input "[PERSON_NAME]"
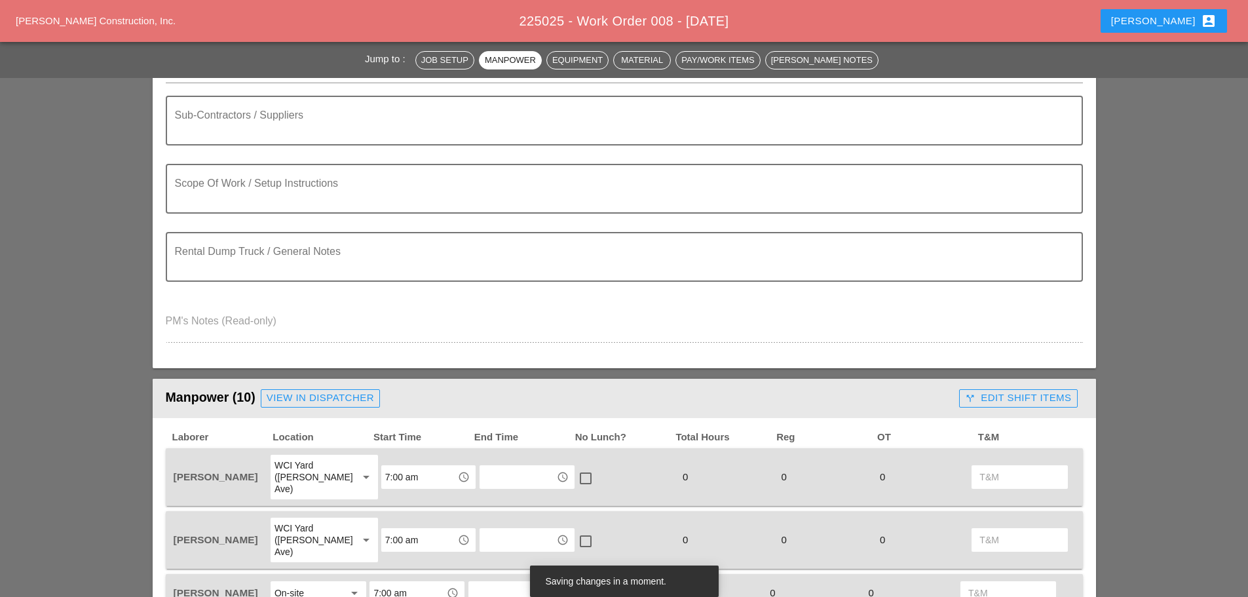
scroll to position [0, 0]
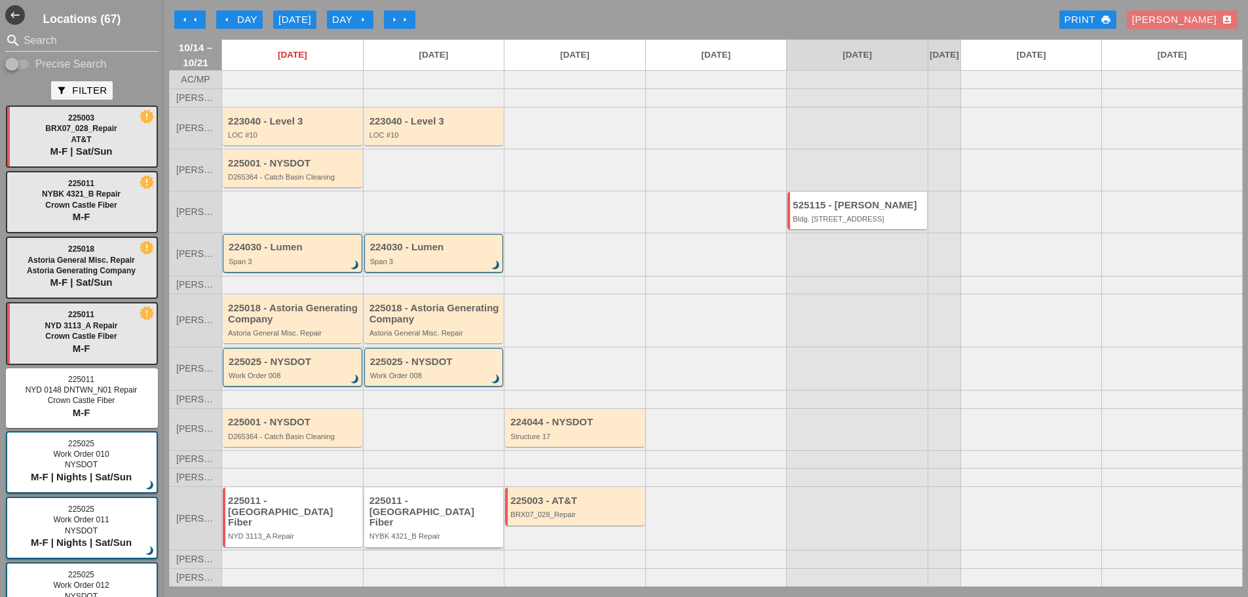
click at [476, 534] on div "NYBK 4321_B Repair" at bounding box center [434, 536] width 131 height 8
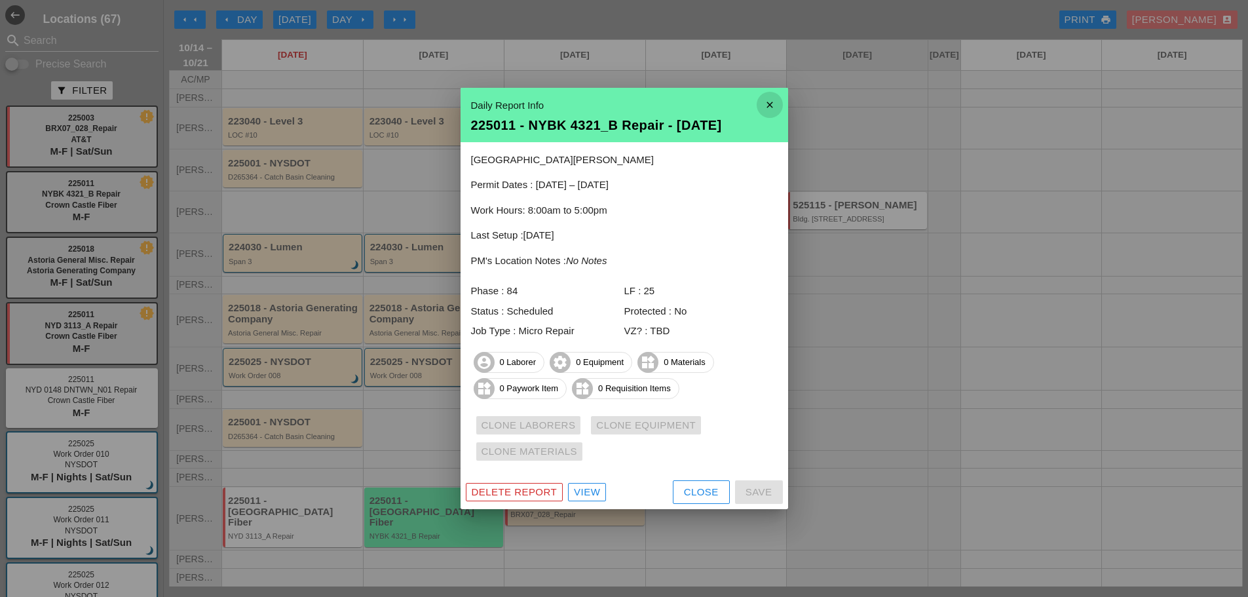
click at [772, 106] on icon "close" at bounding box center [770, 105] width 26 height 26
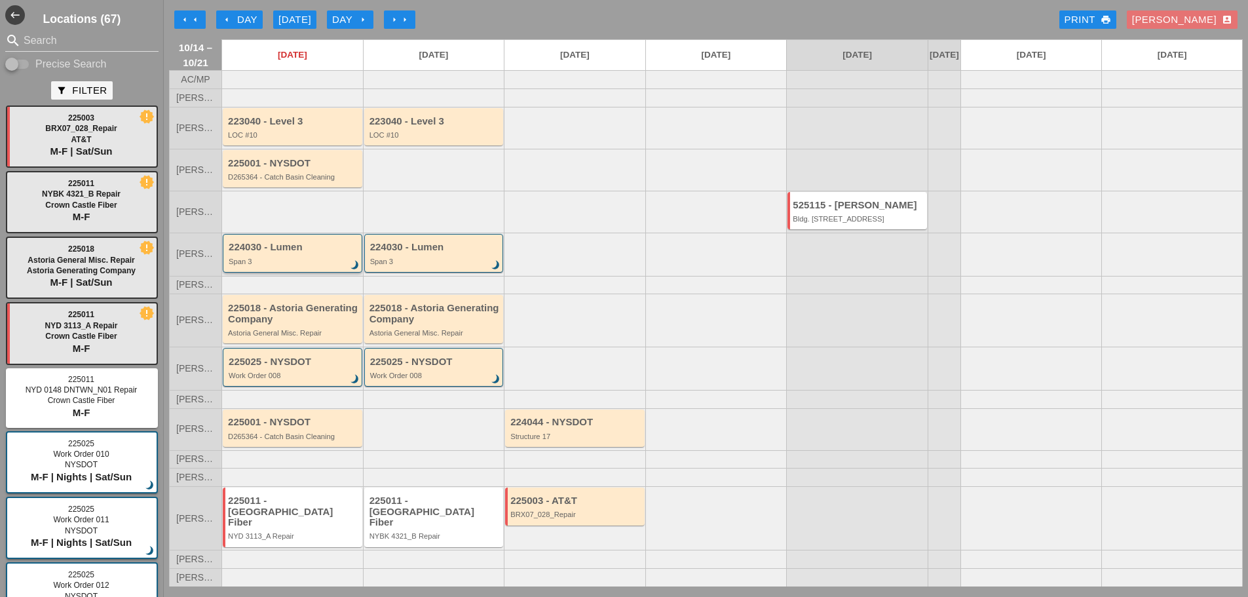
click at [300, 265] on div "Span 3" at bounding box center [294, 261] width 130 height 8
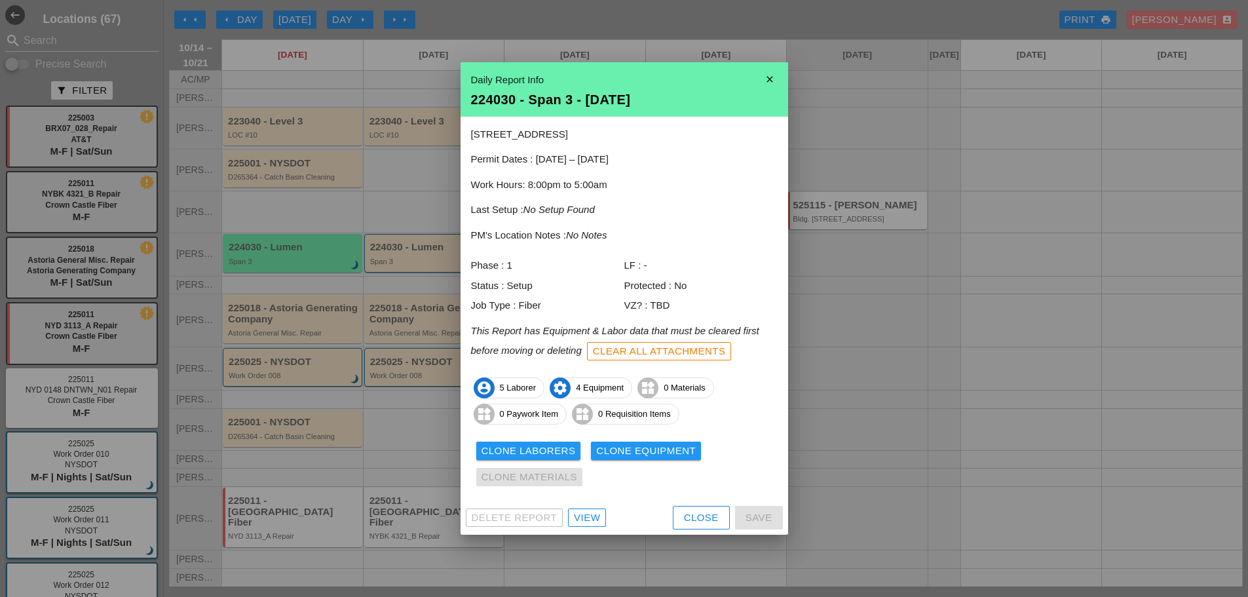
click at [586, 508] on div "Delete Report View Close Save" at bounding box center [623, 517] width 327 height 34
click at [598, 517] on div "View" at bounding box center [587, 517] width 26 height 15
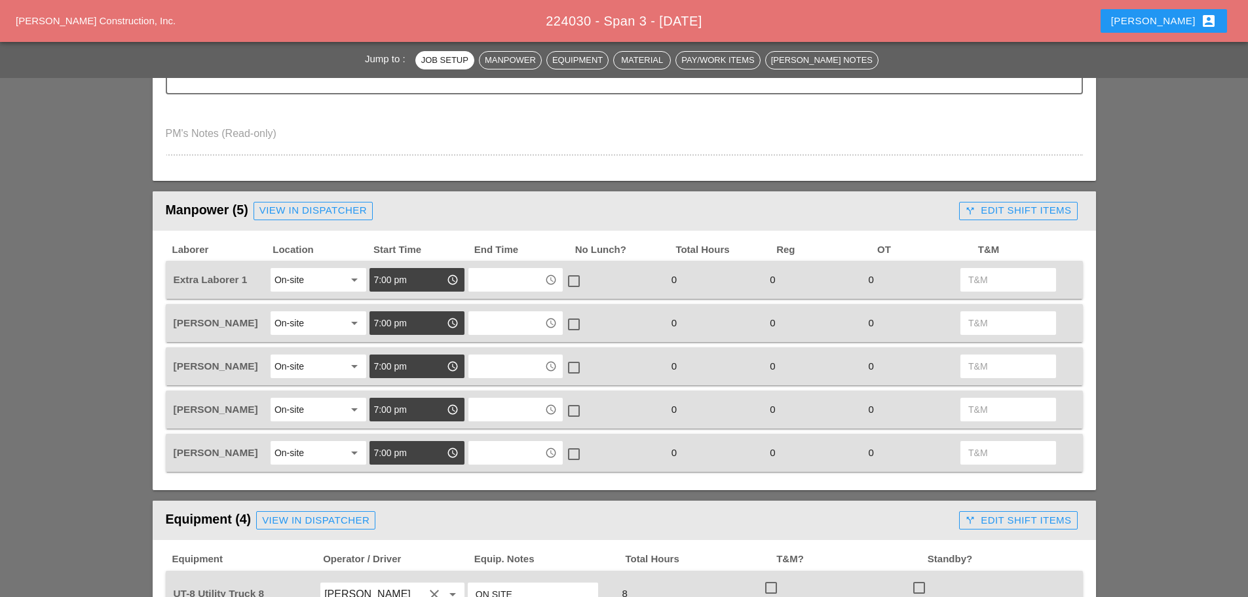
scroll to position [458, 0]
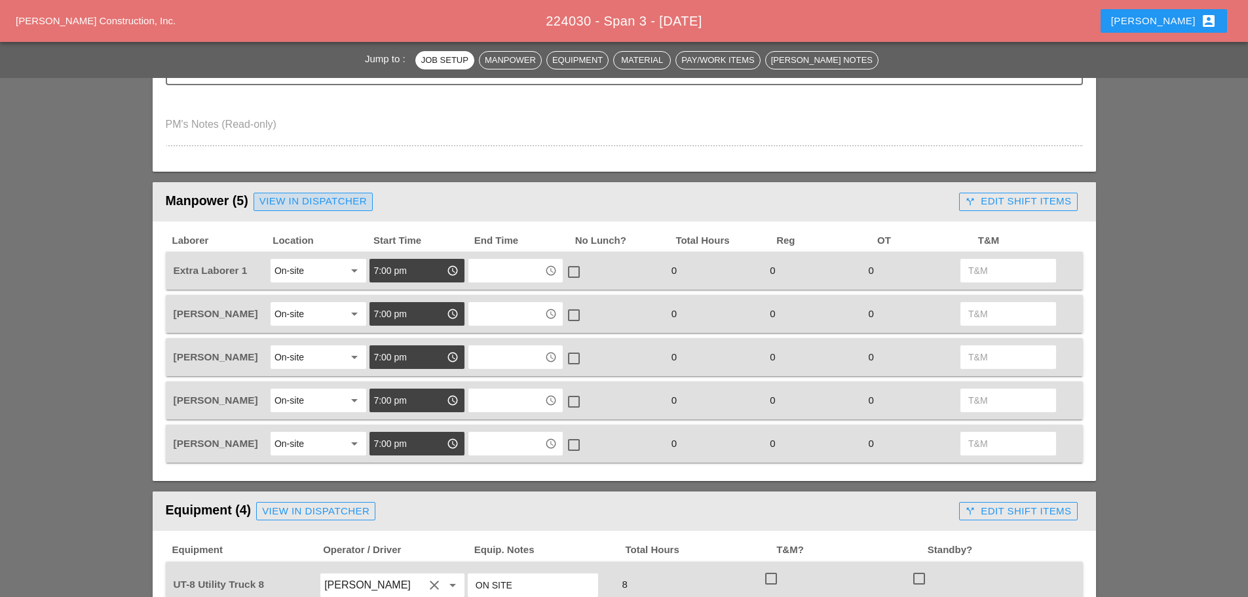
click at [303, 201] on div "View in Dispatcher" at bounding box center [312, 201] width 107 height 15
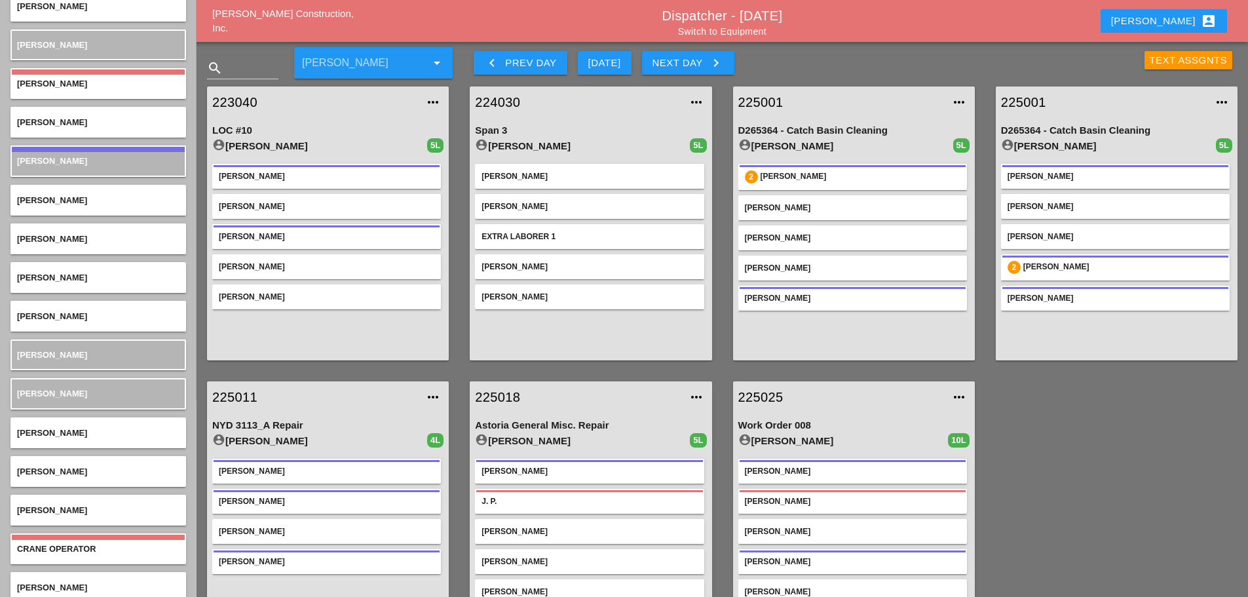
scroll to position [131, 0]
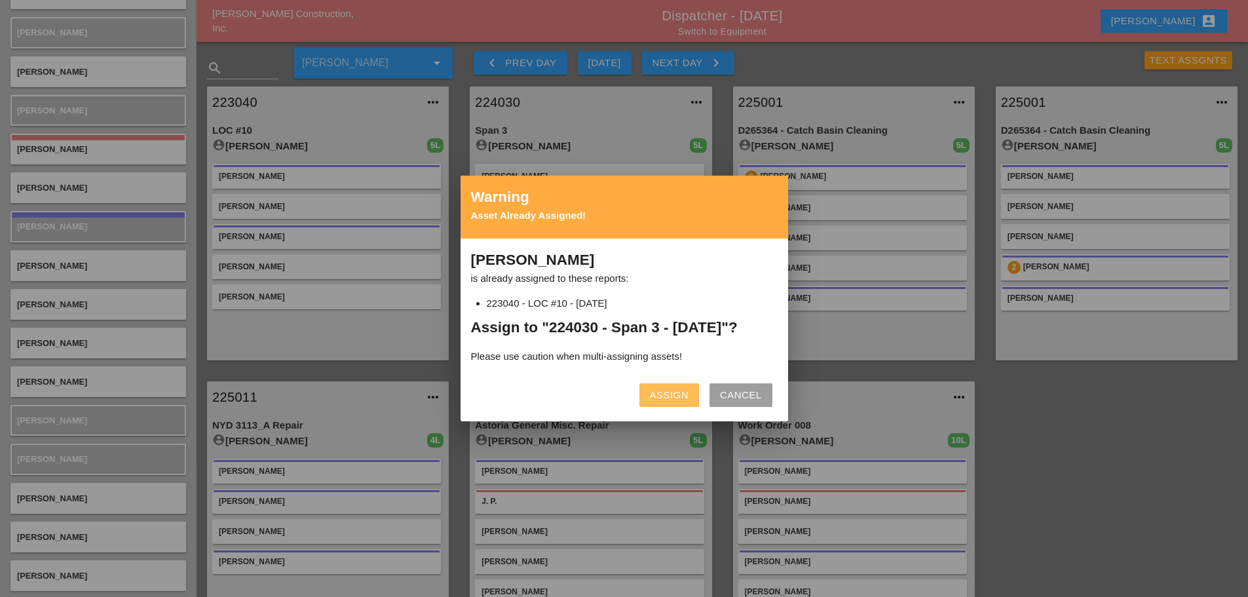
click at [668, 398] on div "Assign" at bounding box center [669, 395] width 39 height 15
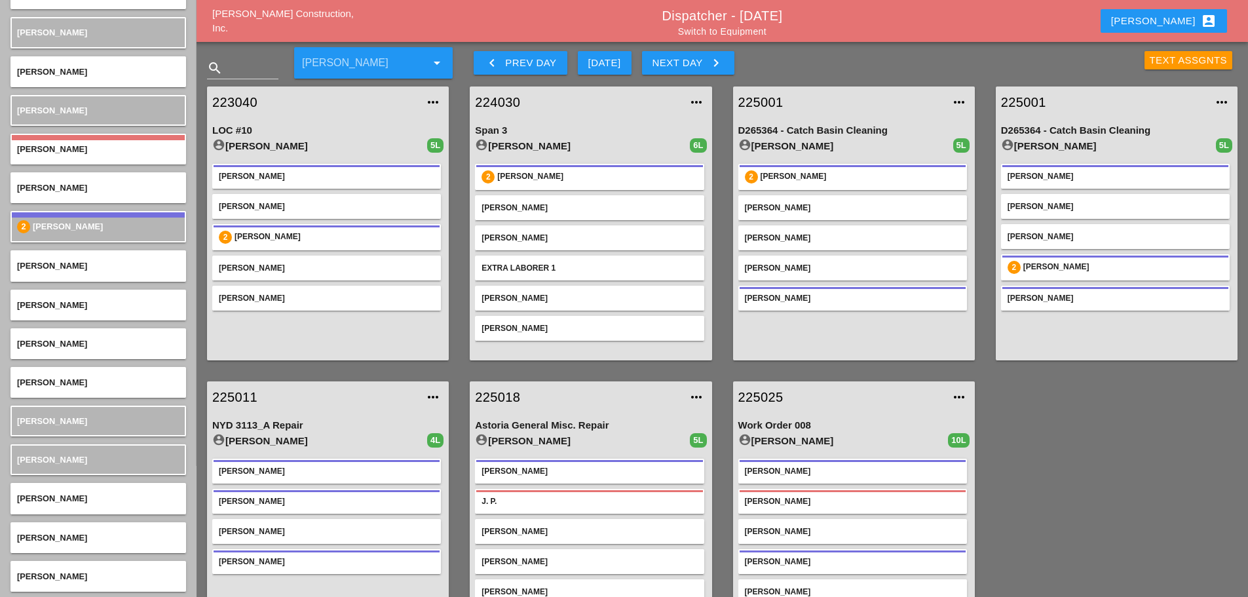
click at [513, 100] on link "224030" at bounding box center [577, 102] width 205 height 20
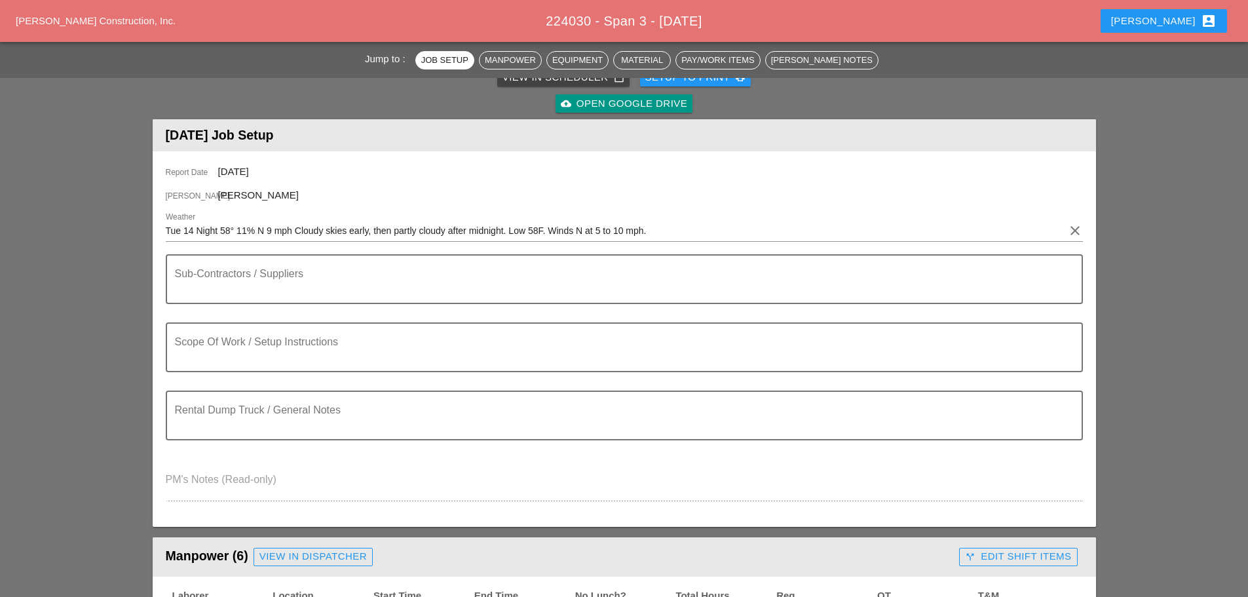
scroll to position [262, 0]
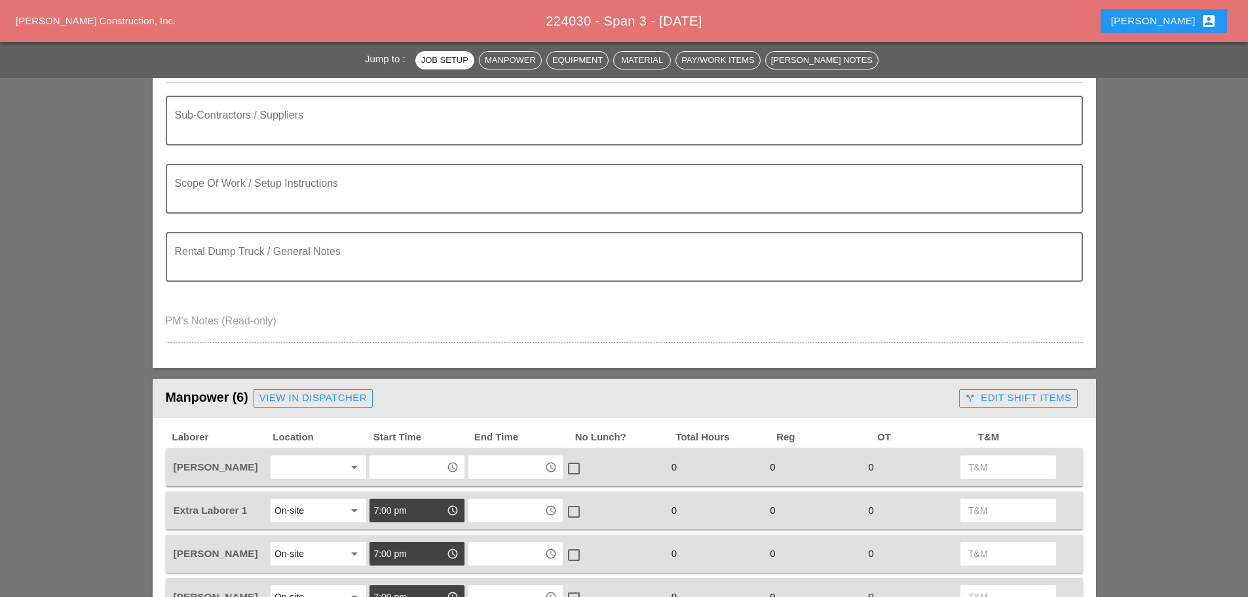
click at [327, 468] on div at bounding box center [308, 467] width 69 height 21
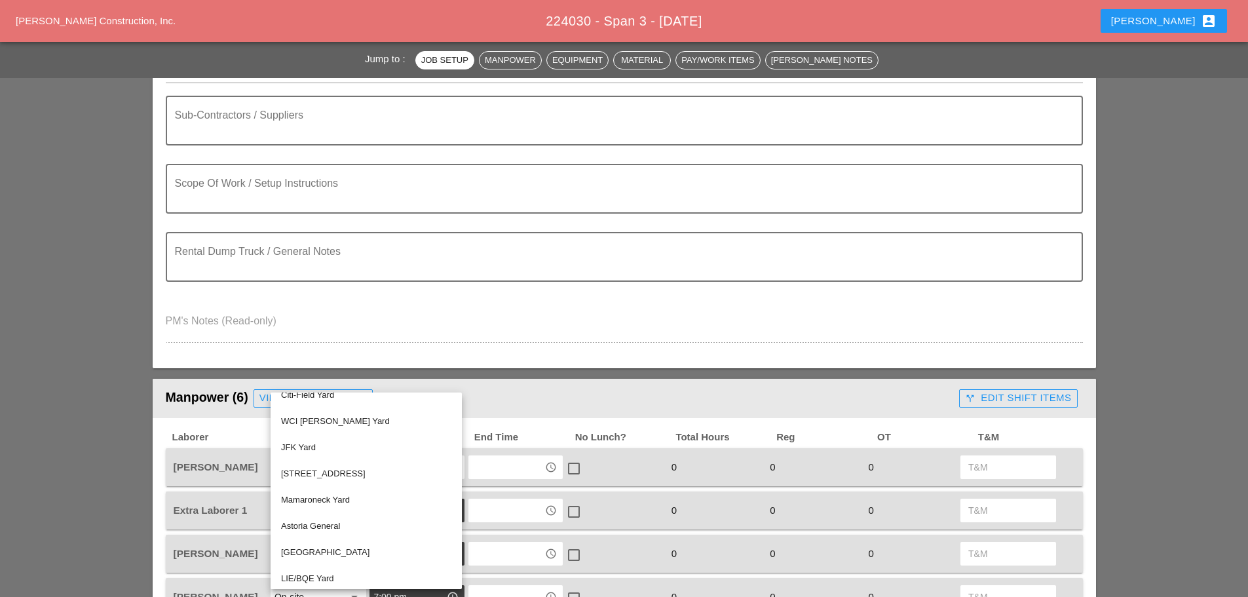
scroll to position [0, 0]
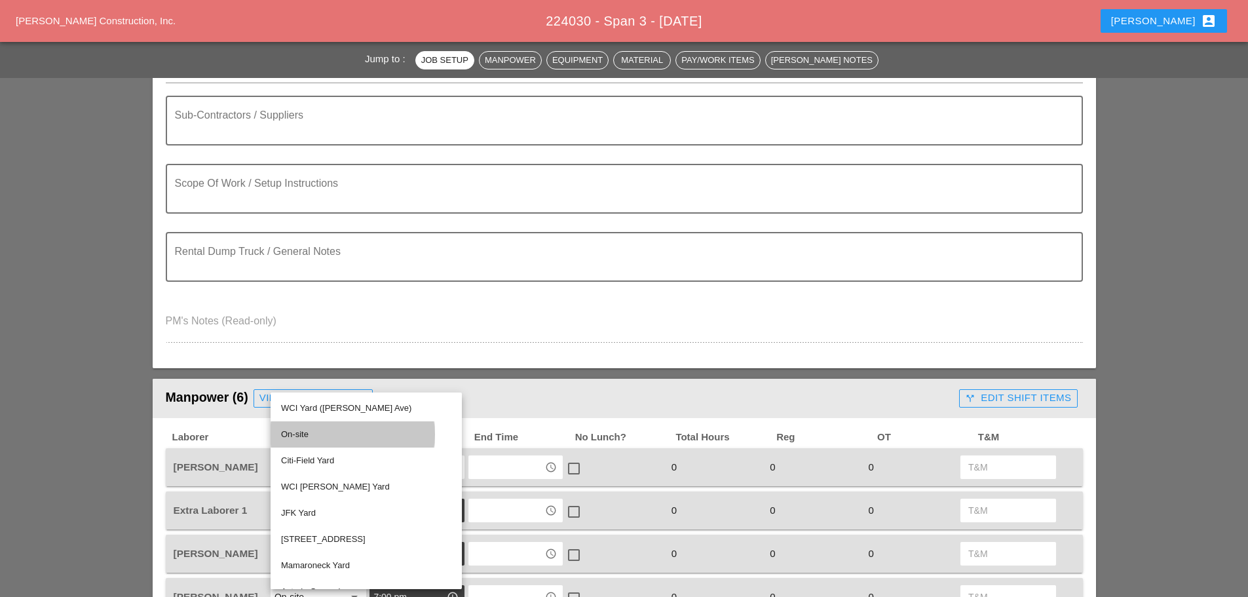
click at [306, 429] on div "On-site" at bounding box center [366, 434] width 170 height 16
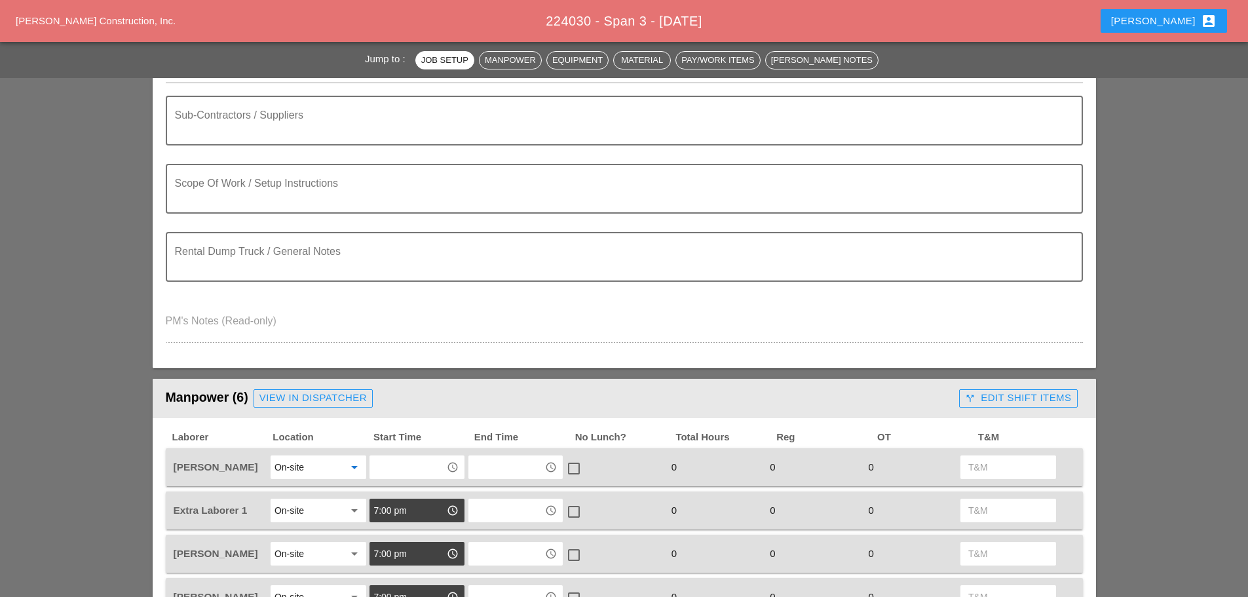
drag, startPoint x: 417, startPoint y: 468, endPoint x: 430, endPoint y: 465, distance: 13.5
click at [418, 468] on input "text" at bounding box center [407, 467] width 68 height 21
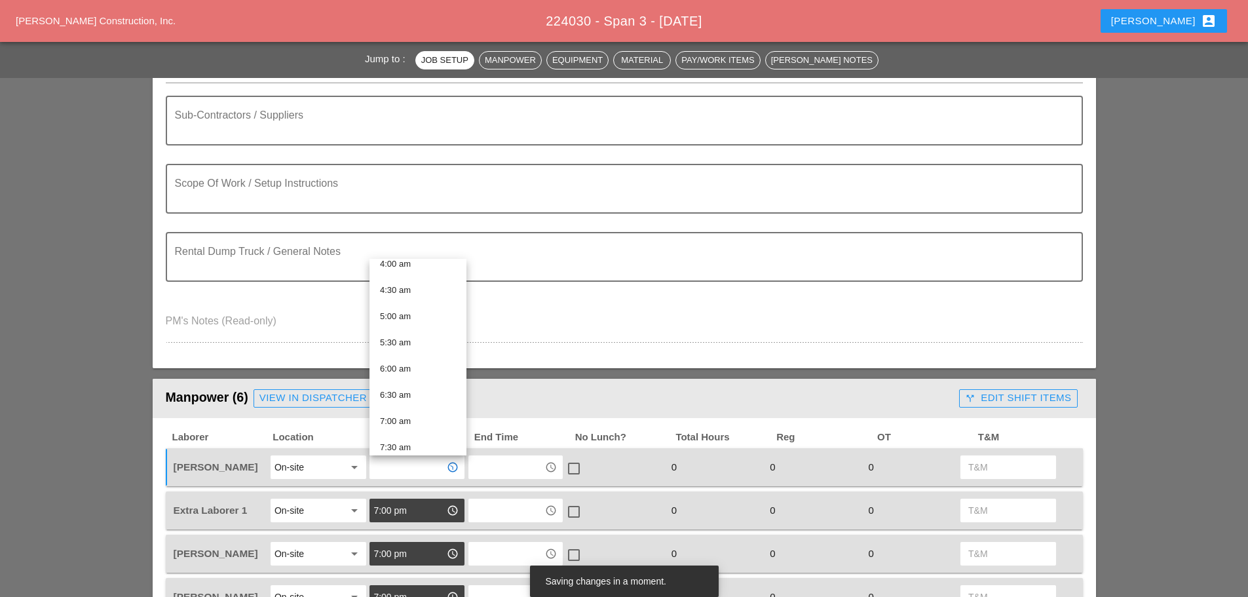
scroll to position [333, 0]
click at [409, 308] on div "7:00 am" at bounding box center [418, 309] width 76 height 16
click at [426, 466] on input "7:00 am" at bounding box center [407, 467] width 68 height 21
click at [402, 348] on div "7:00 pm" at bounding box center [418, 348] width 76 height 16
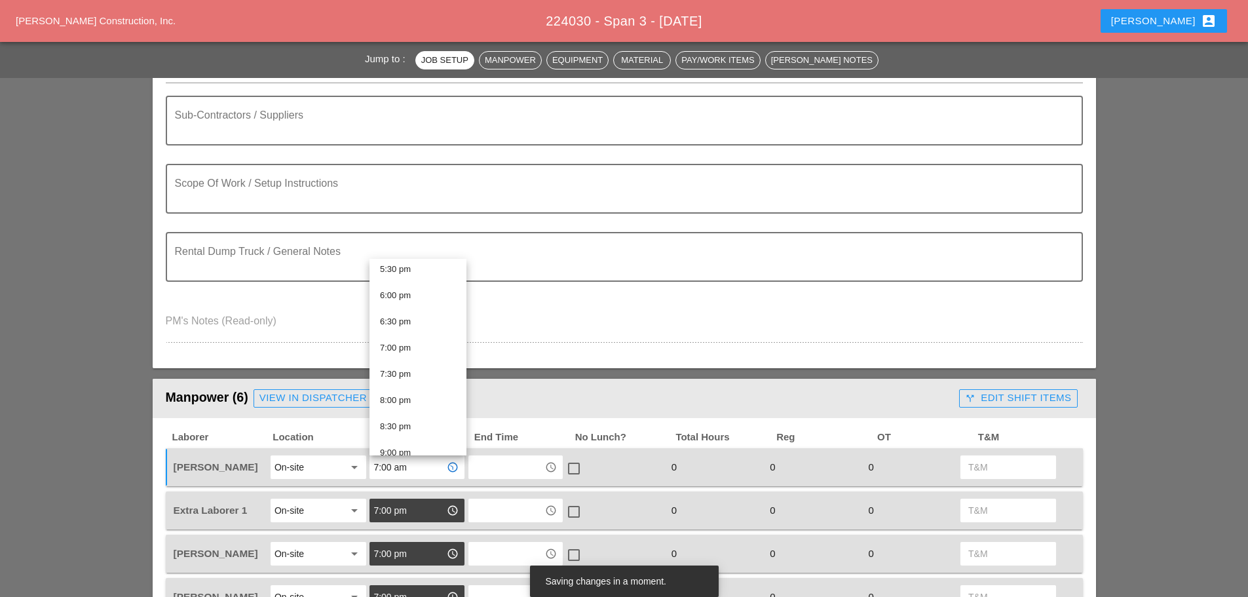
type input "7:00 pm"
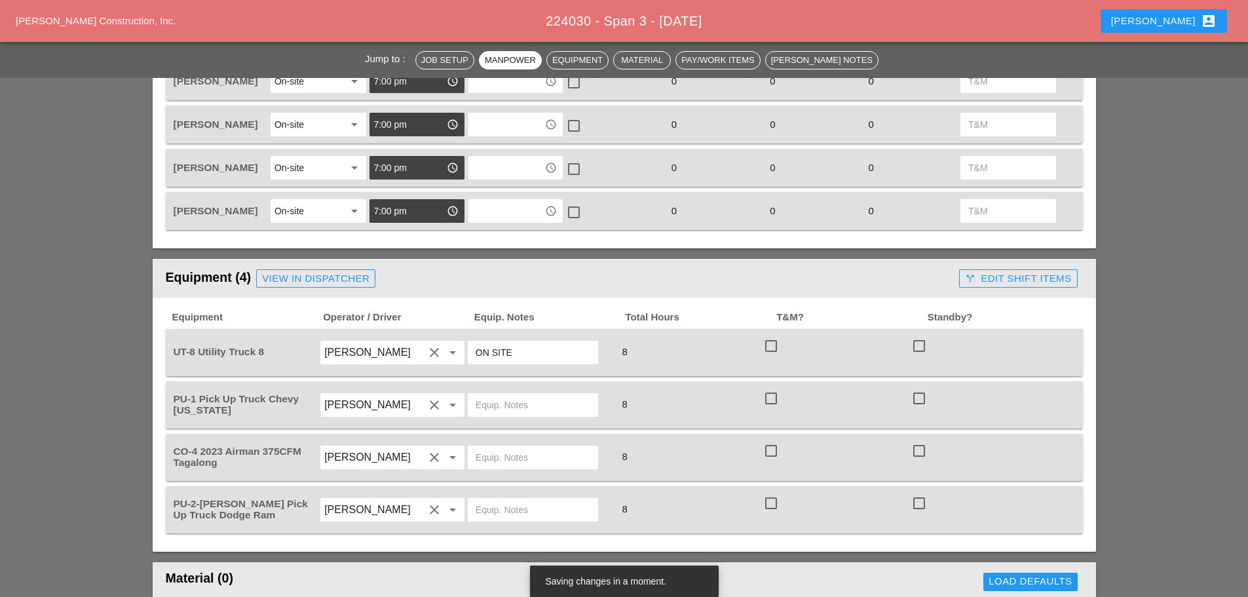
scroll to position [786, 0]
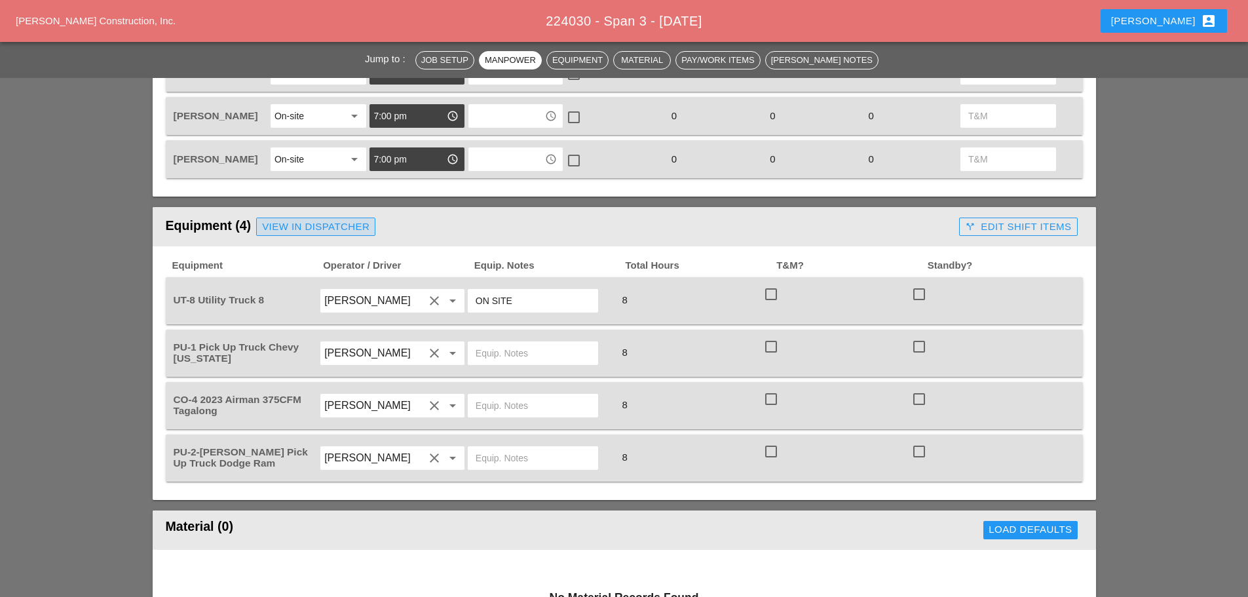
click at [303, 220] on div "View in Dispatcher" at bounding box center [315, 226] width 107 height 15
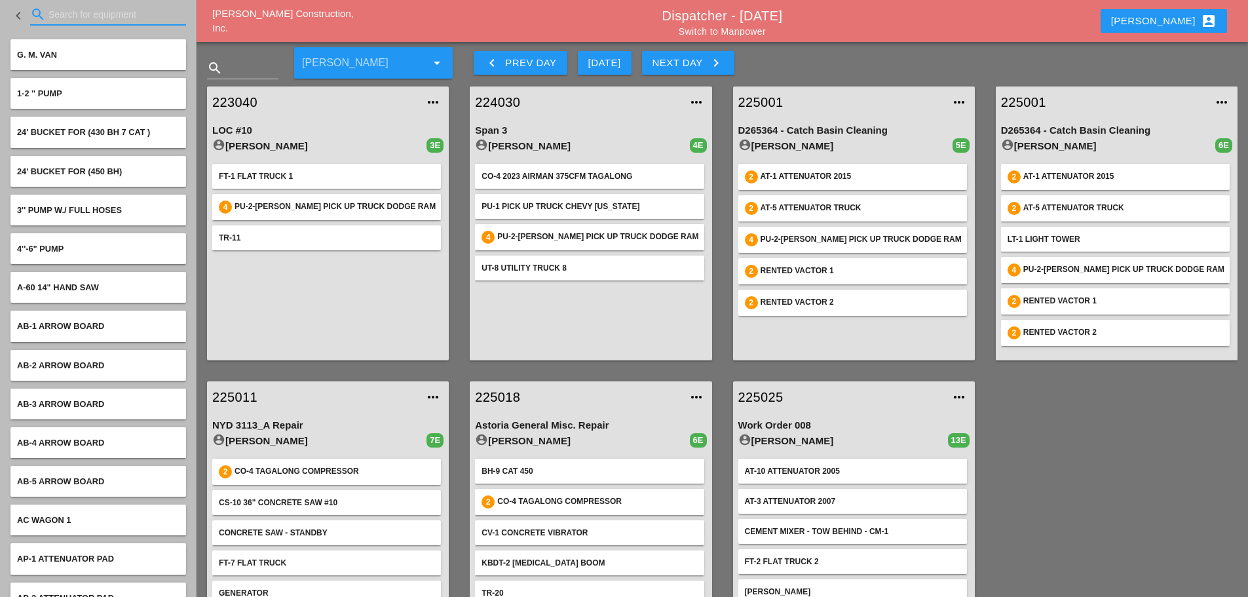
click at [75, 6] on input "Search for equipment" at bounding box center [107, 14] width 119 height 21
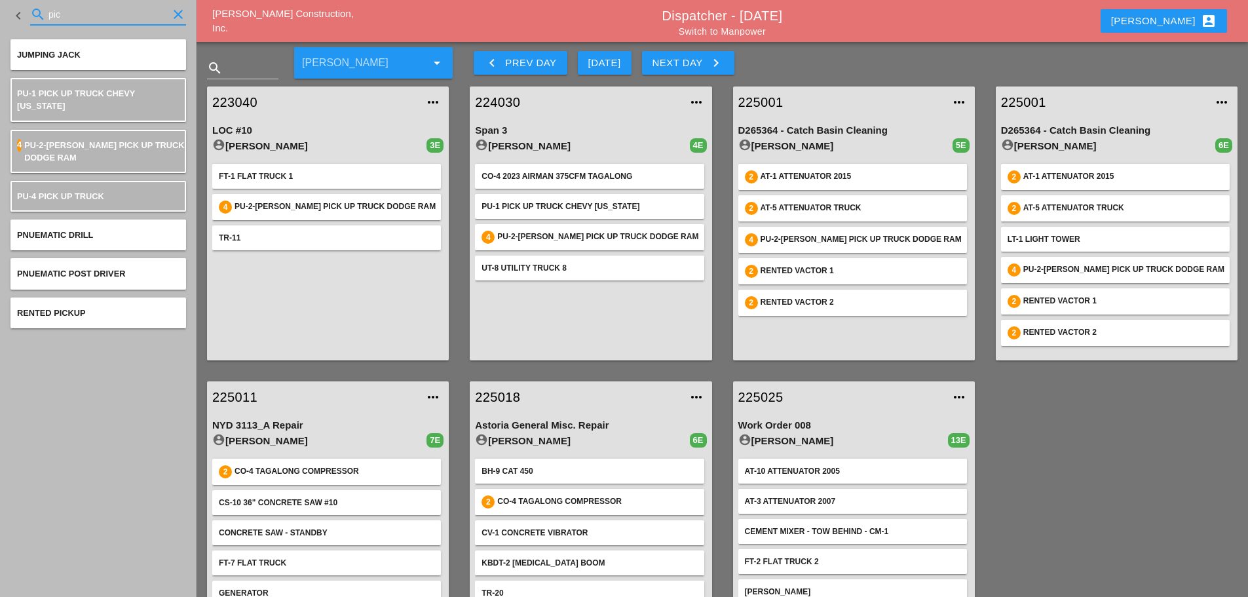
type input "pick"
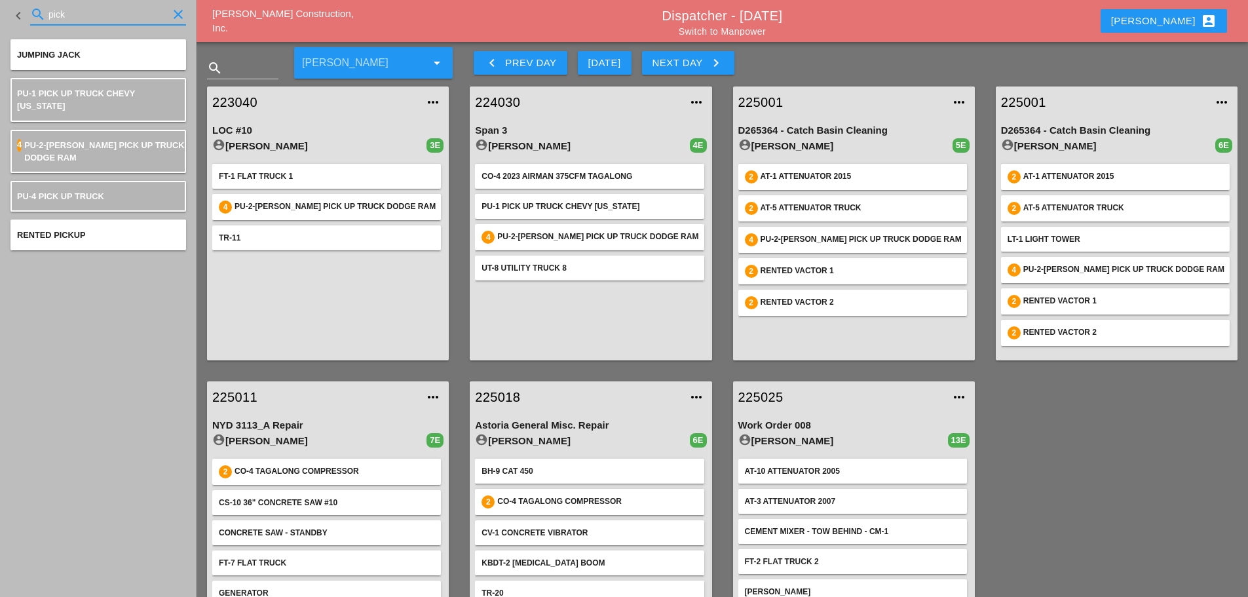
click at [177, 14] on icon "clear" at bounding box center [178, 15] width 16 height 16
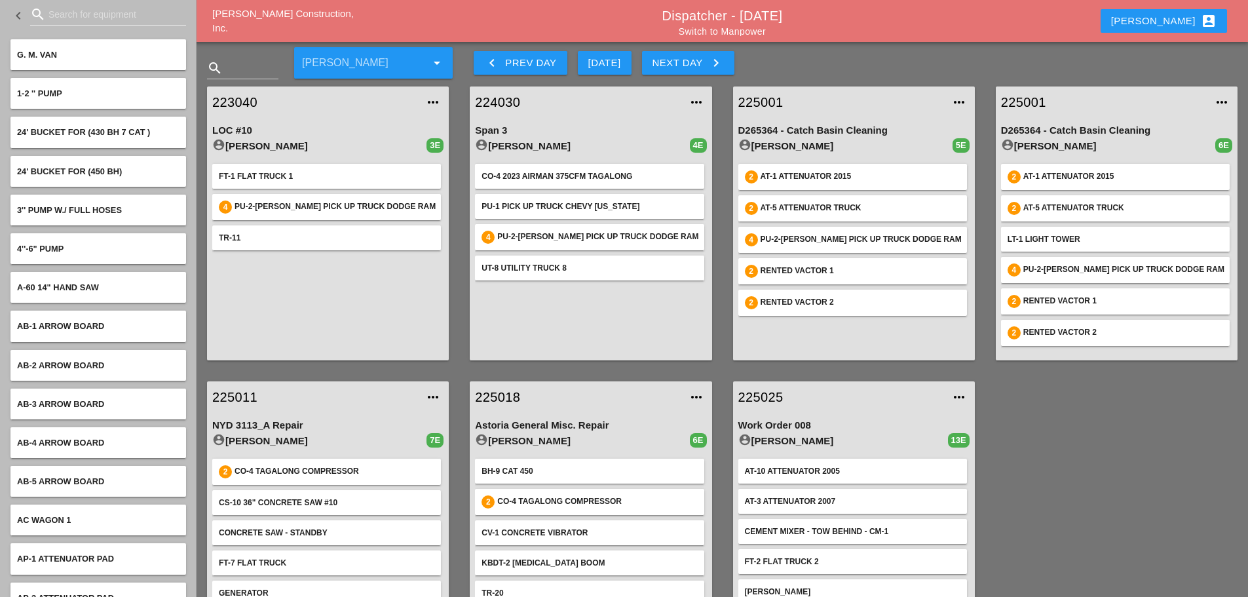
click at [498, 96] on link "224030" at bounding box center [577, 102] width 205 height 20
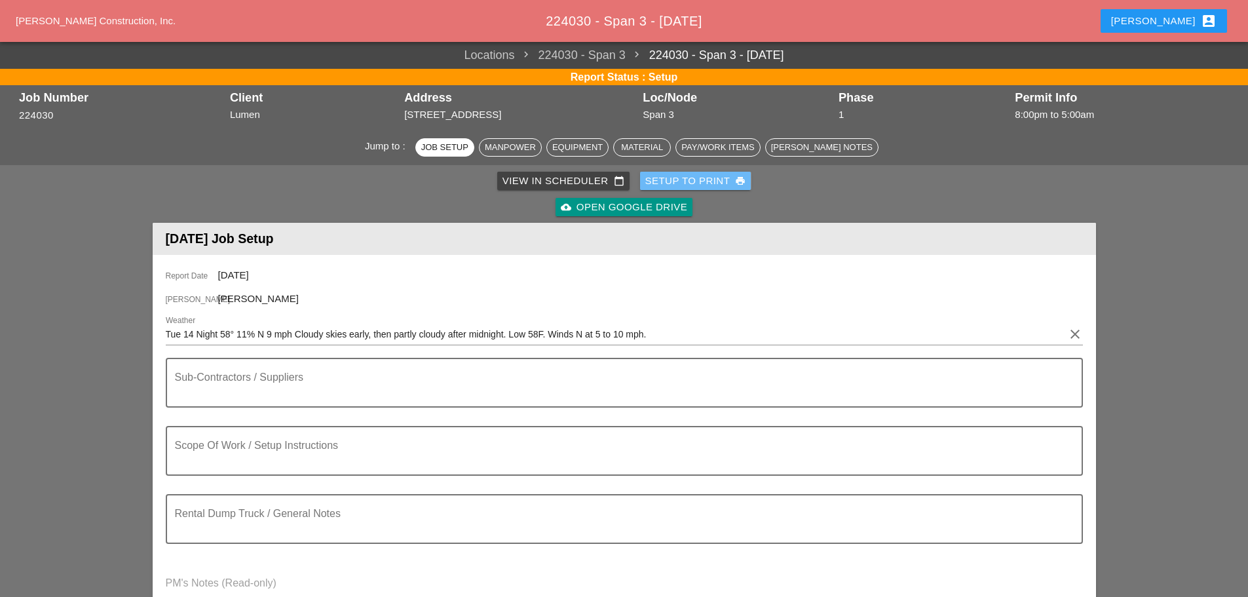
click at [675, 181] on div "Setup to Print print" at bounding box center [695, 181] width 101 height 15
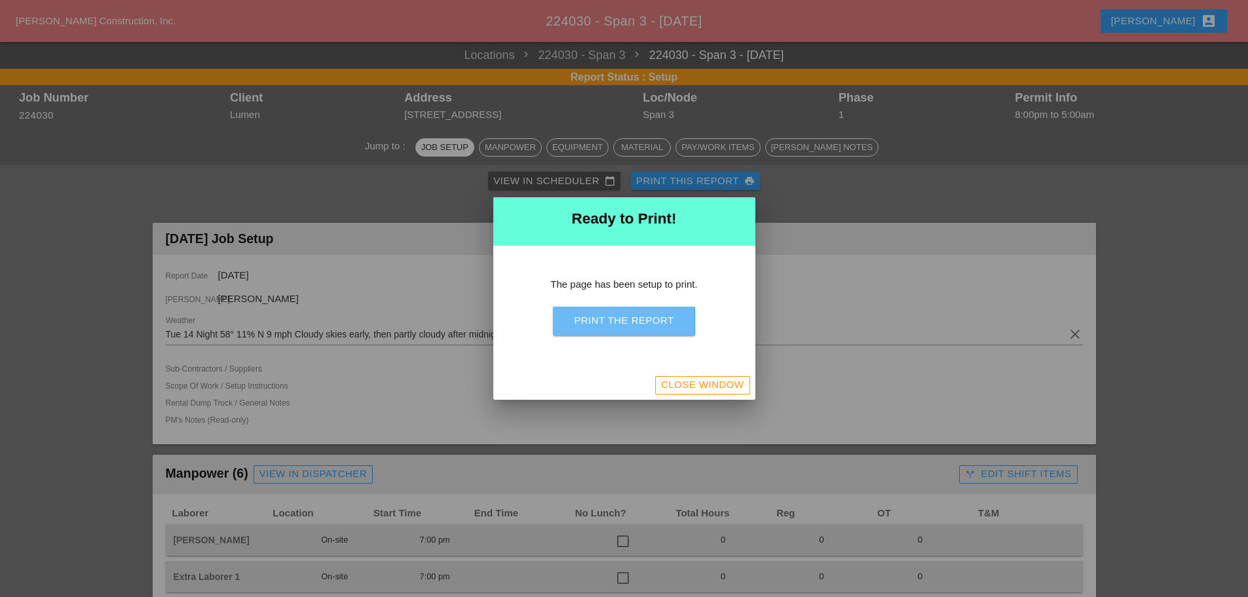
click at [669, 316] on div "Print the Report" at bounding box center [624, 320] width 100 height 15
click at [705, 379] on div "Close Window" at bounding box center [702, 384] width 83 height 15
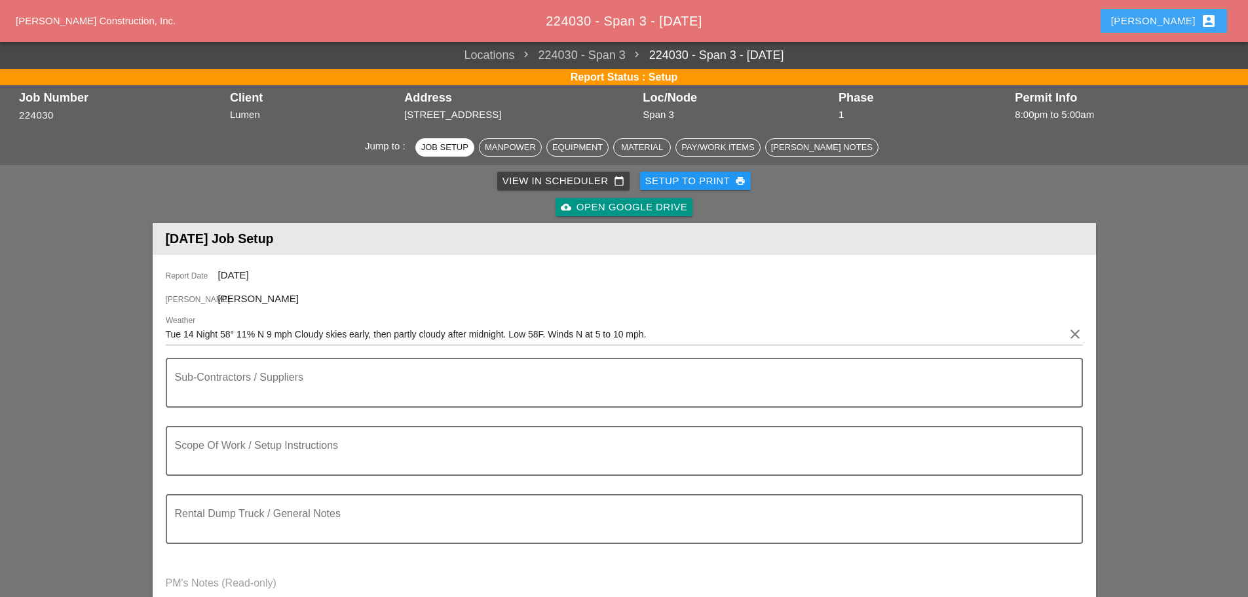
click at [1191, 20] on div "[PERSON_NAME] account_box" at bounding box center [1163, 21] width 105 height 16
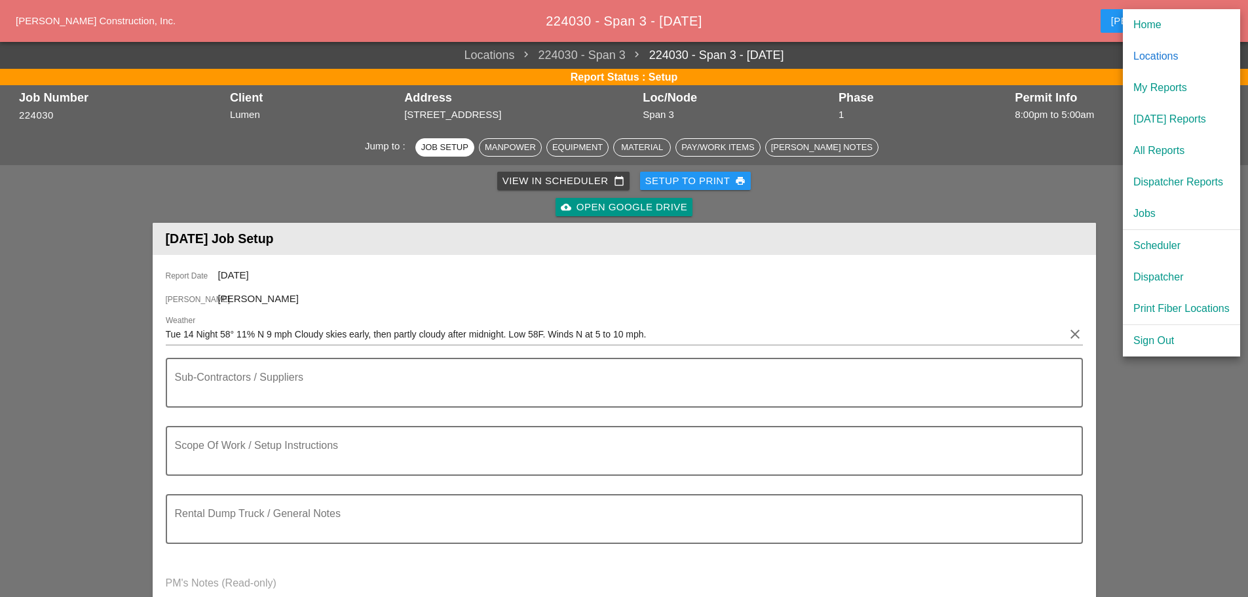
click at [1174, 109] on link "[DATE] Reports" at bounding box center [1181, 118] width 117 height 31
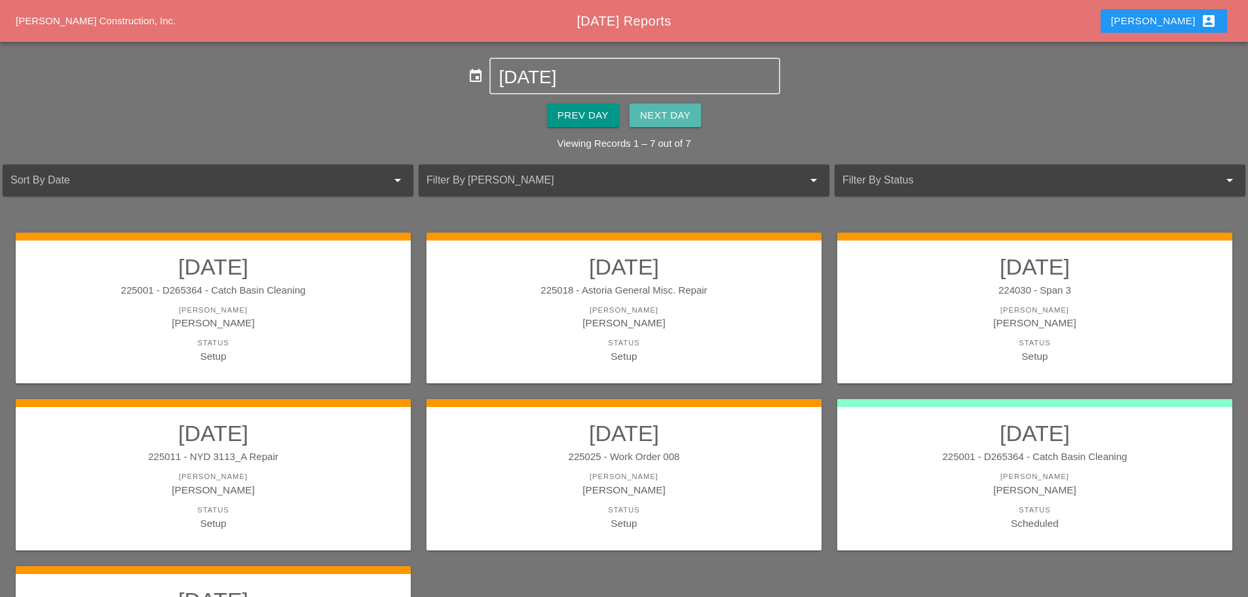
click at [689, 109] on div "Next Day" at bounding box center [665, 115] width 50 height 15
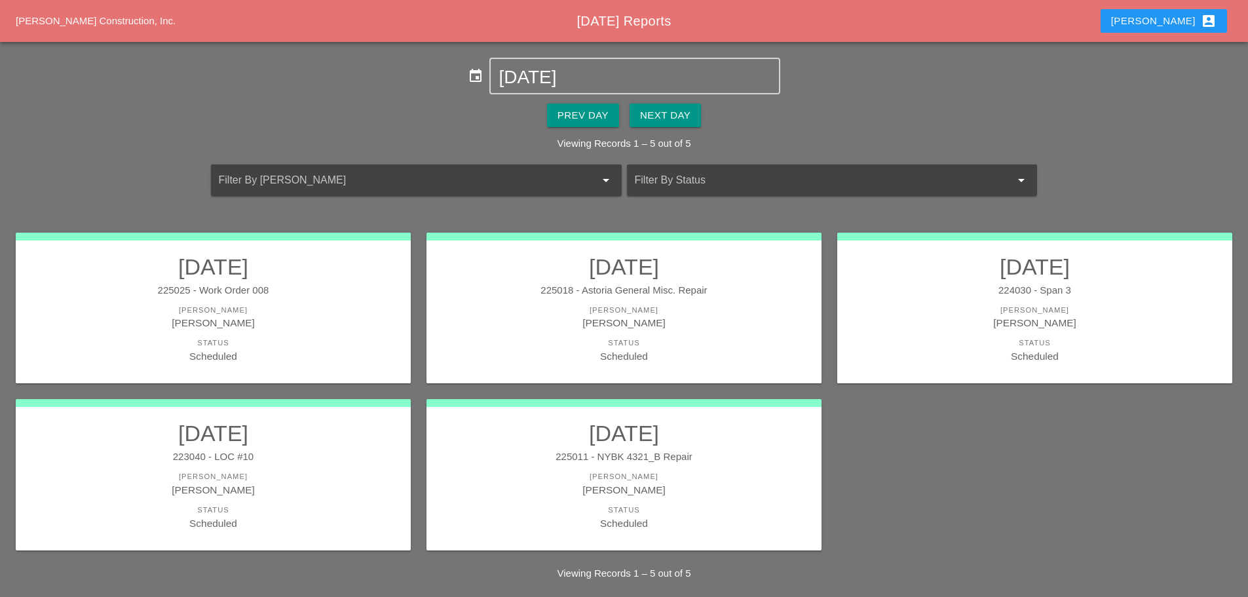
click at [719, 341] on div "Status" at bounding box center [623, 342] width 369 height 11
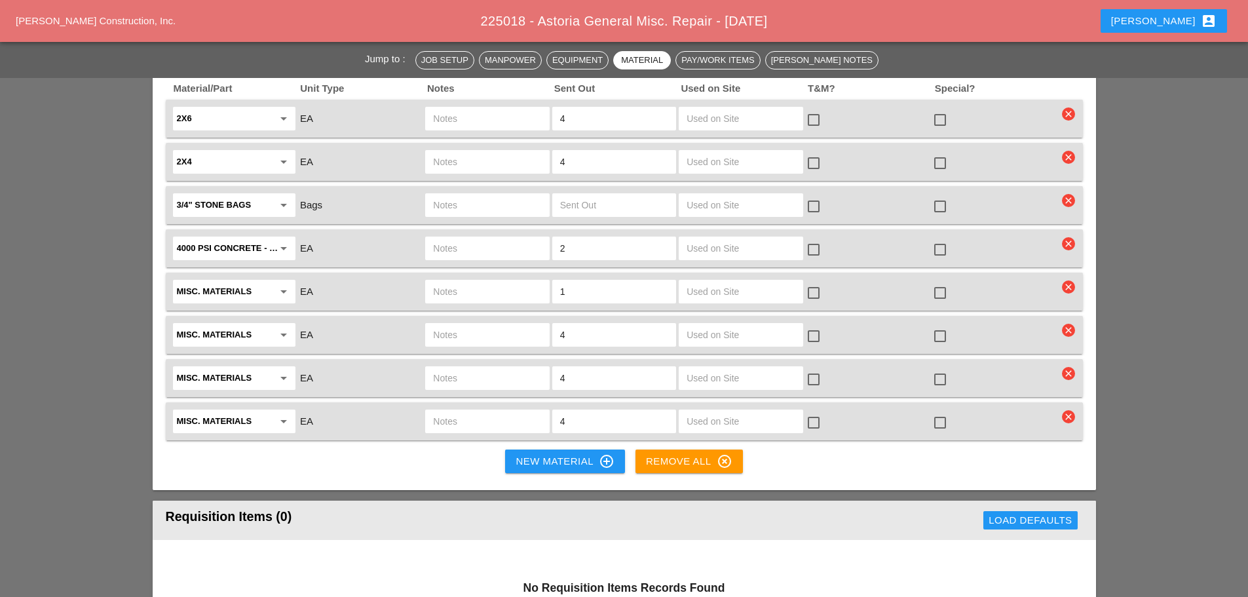
scroll to position [1375, 0]
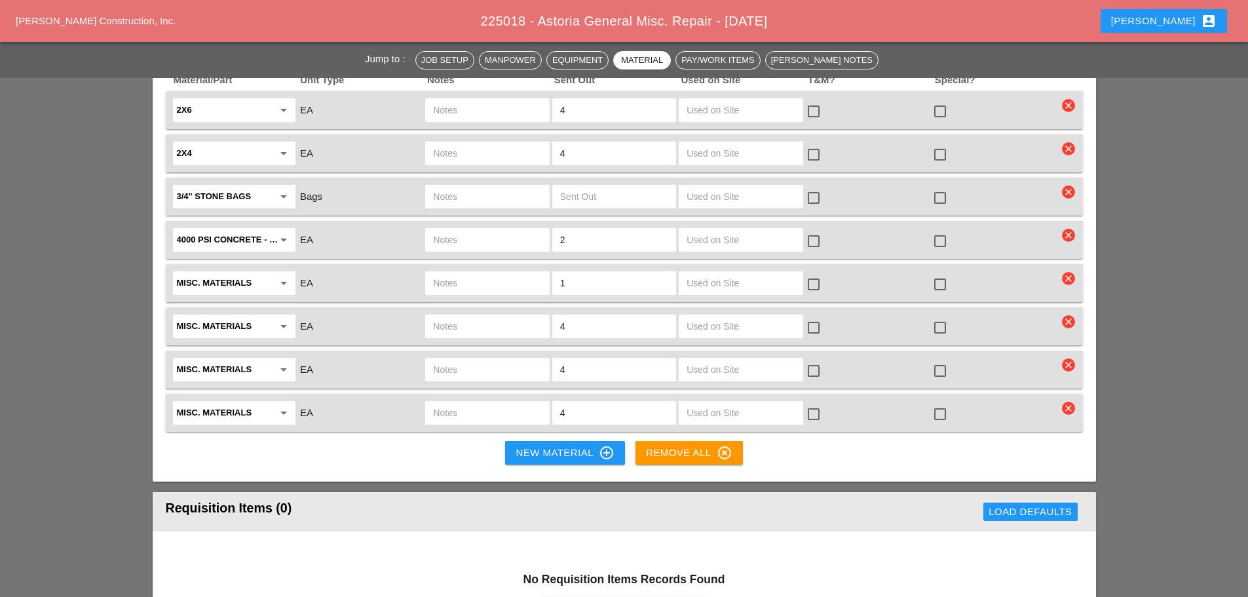
click at [268, 272] on input "Misc. Materials" at bounding box center [225, 282] width 96 height 21
click at [261, 283] on div "Wire Mesh sheets" at bounding box center [234, 288] width 102 height 16
type input "Wire Mesh sheets"
click at [493, 272] on input "text" at bounding box center [487, 282] width 108 height 21
type input "f"
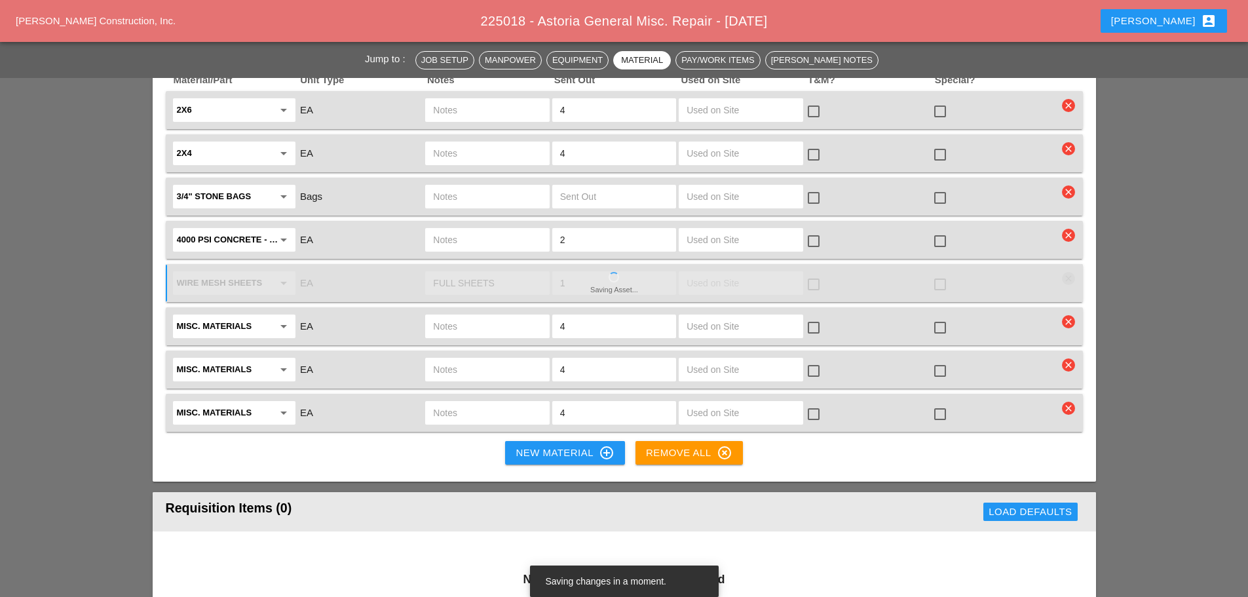
type input "FULL SHEETS"
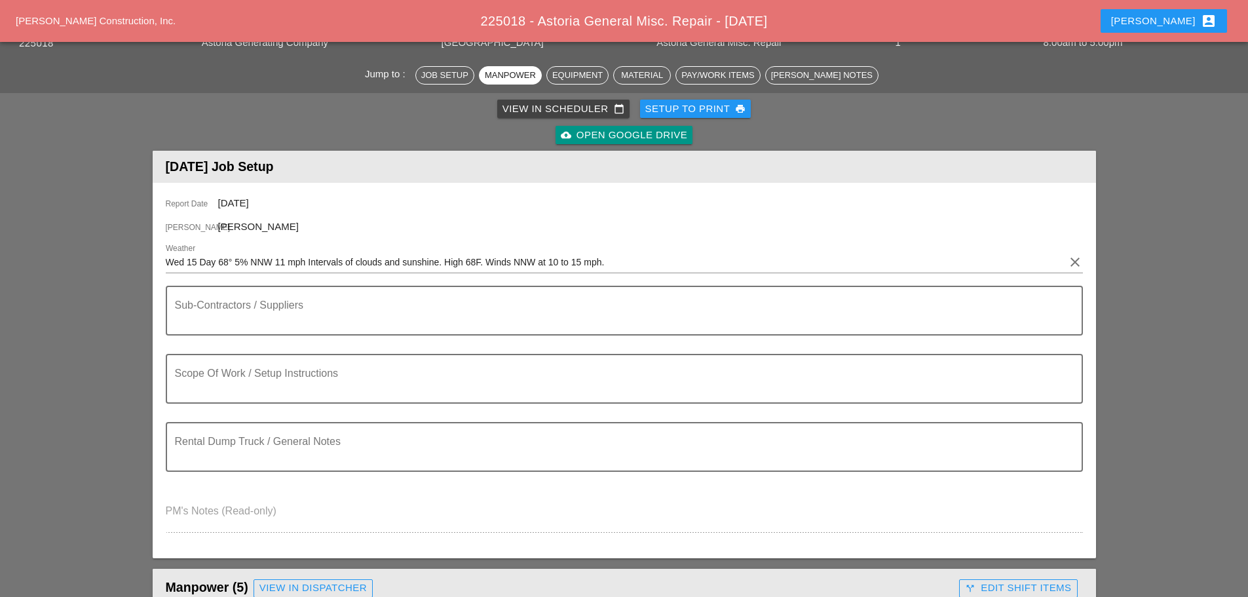
scroll to position [0, 0]
